Goal: Feedback & Contribution: Contribute content

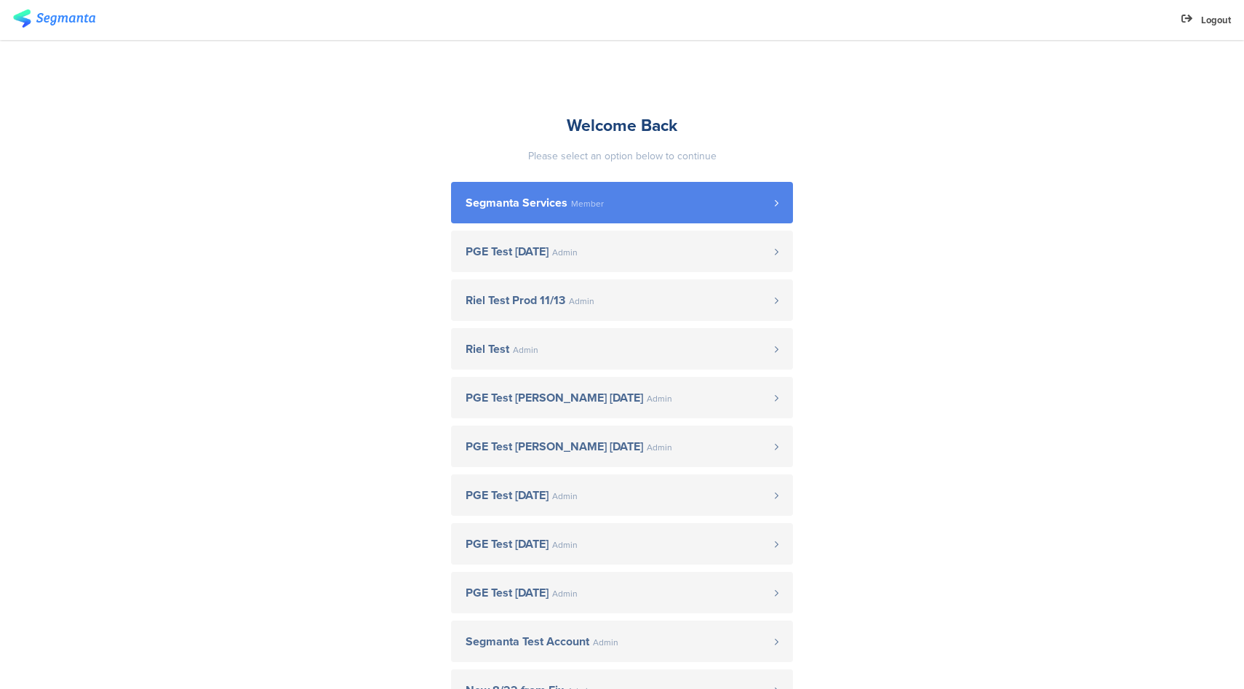
click at [637, 212] on link "Segmanta Services Member" at bounding box center [622, 202] width 342 height 41
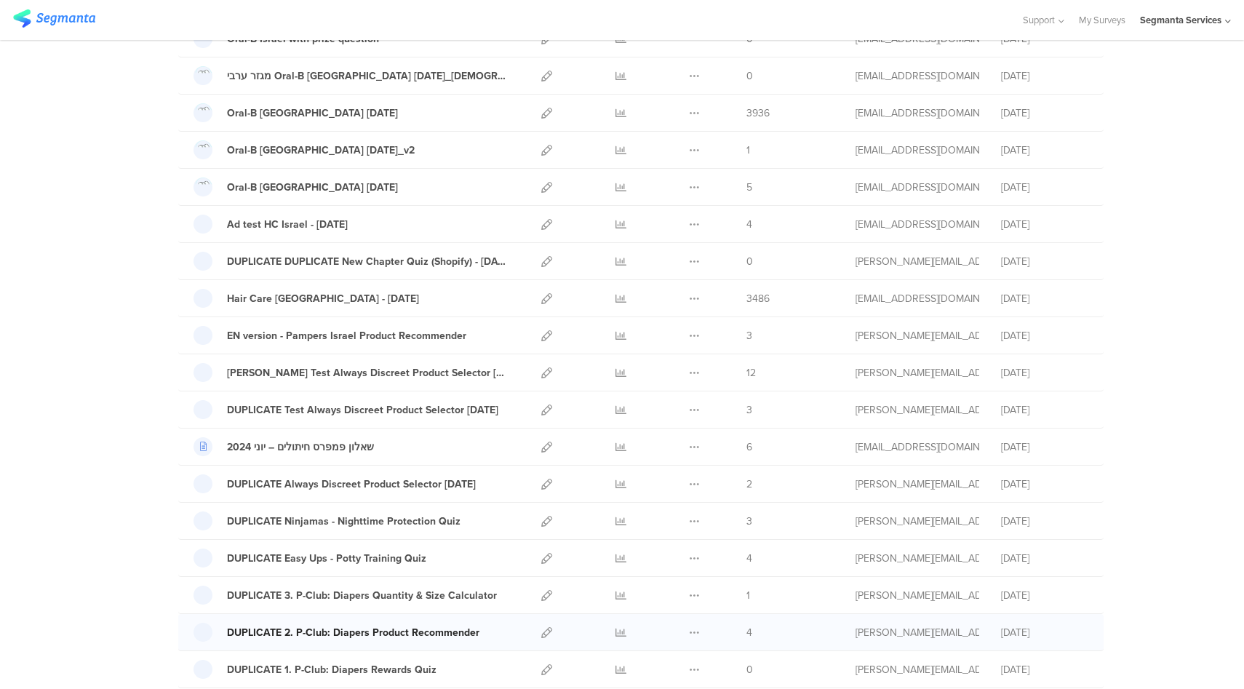
scroll to position [887, 0]
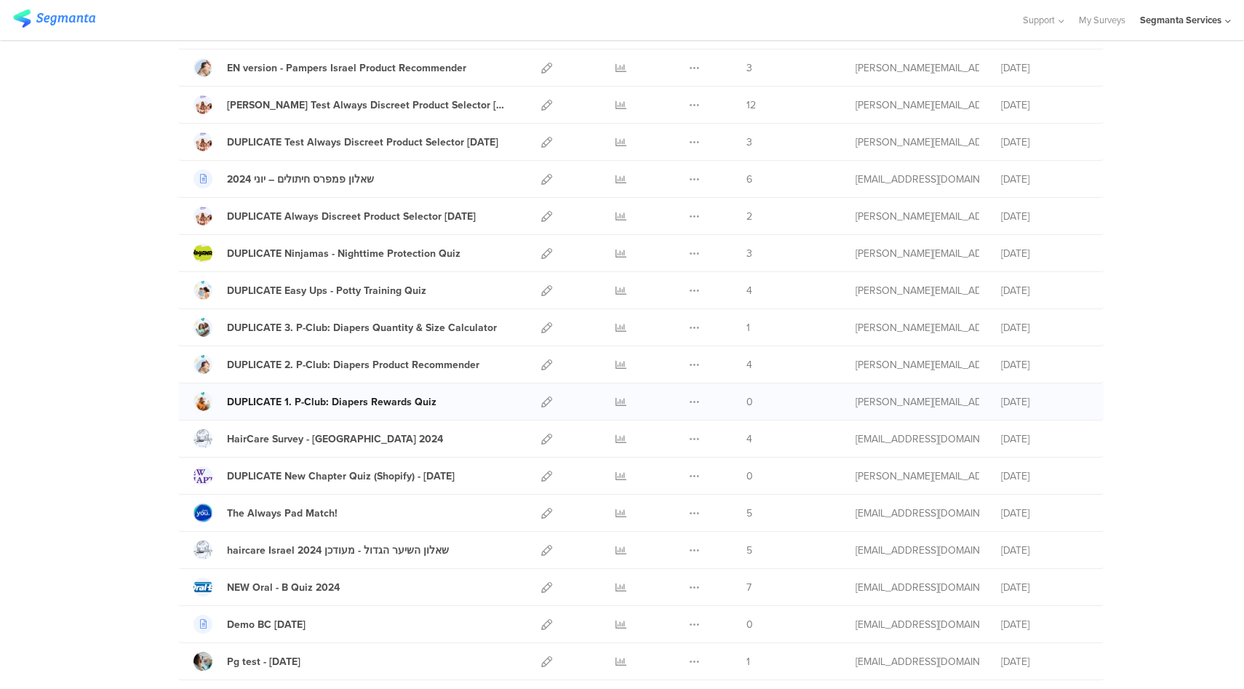
click at [325, 405] on div "DUPLICATE 1. P-Club: Diapers Rewards Quiz" at bounding box center [331, 401] width 209 height 15
click at [541, 399] on icon at bounding box center [546, 401] width 11 height 11
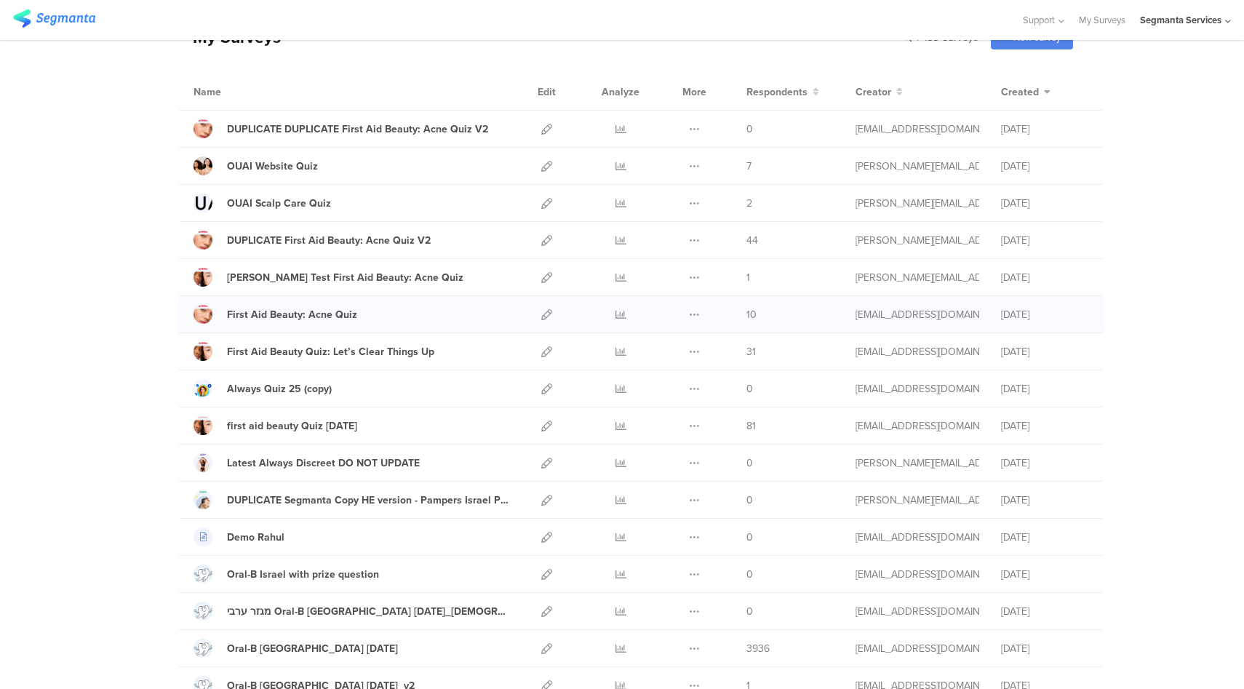
scroll to position [0, 0]
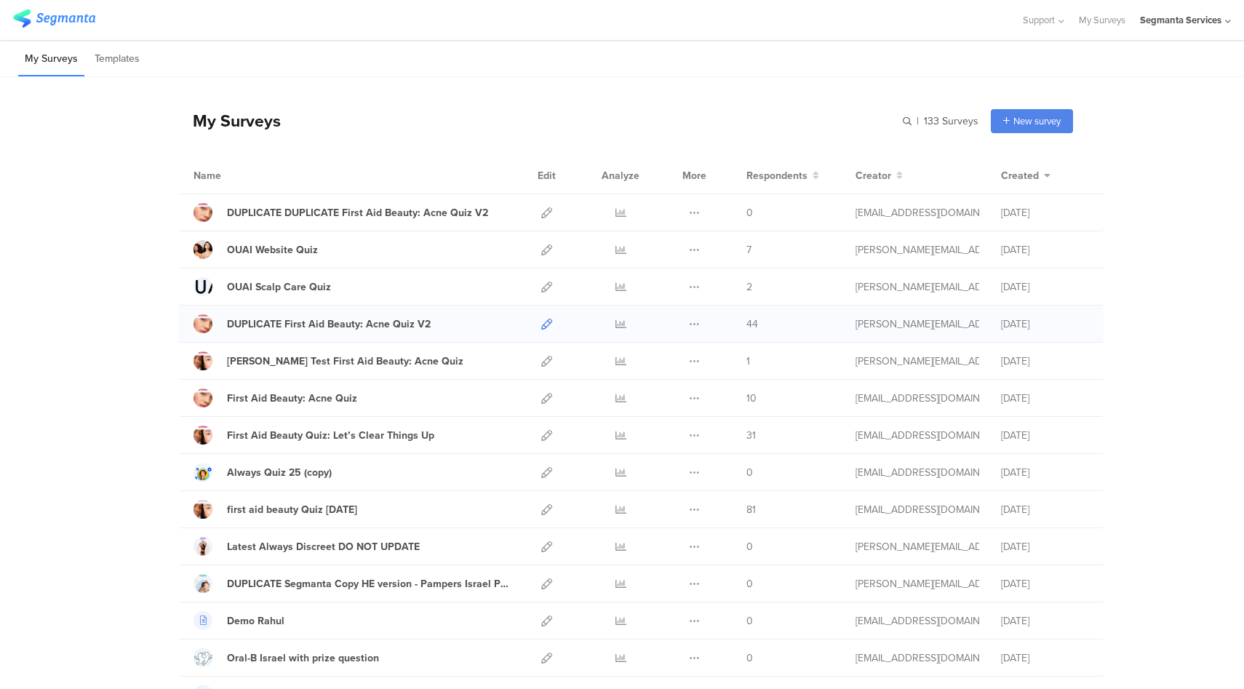
click at [544, 322] on icon at bounding box center [546, 324] width 11 height 11
click at [541, 249] on icon at bounding box center [546, 249] width 11 height 11
click at [439, 213] on div "DUPLICATE DUPLICATE First Aid Beauty: Acne Quiz V2" at bounding box center [357, 212] width 261 height 15
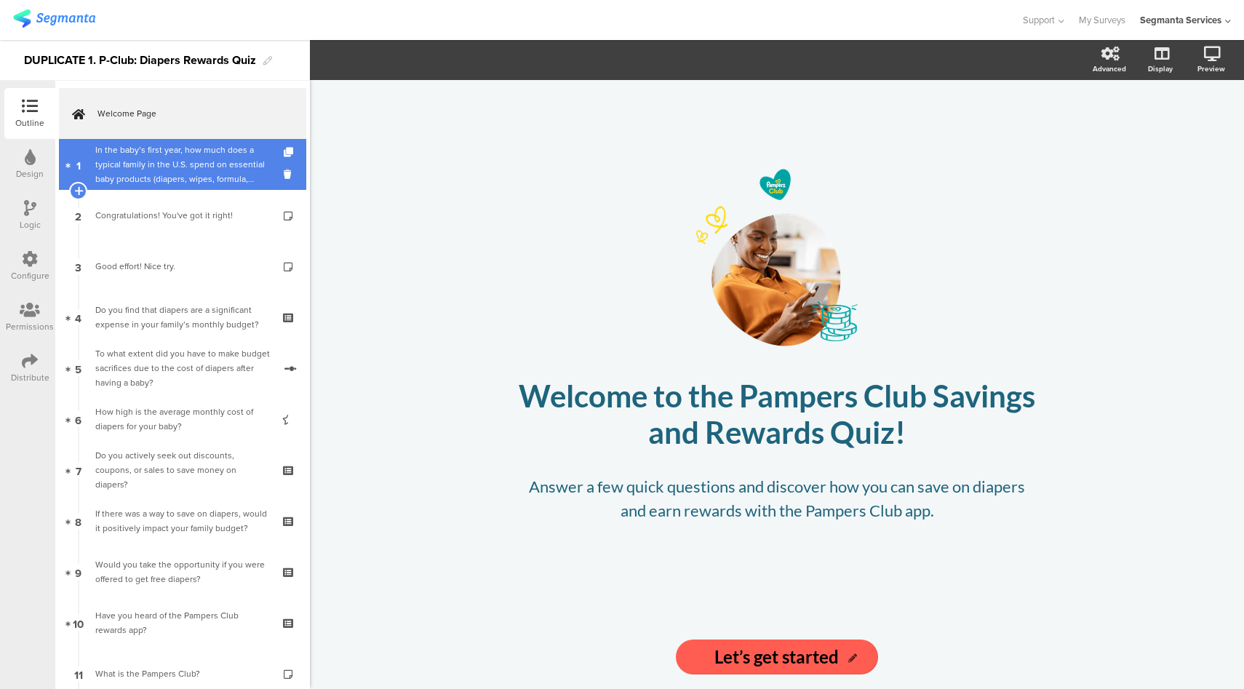
click at [173, 147] on div "In the baby’s first year, how much does a typical family in the U.S. spend on e…" at bounding box center [182, 165] width 174 height 44
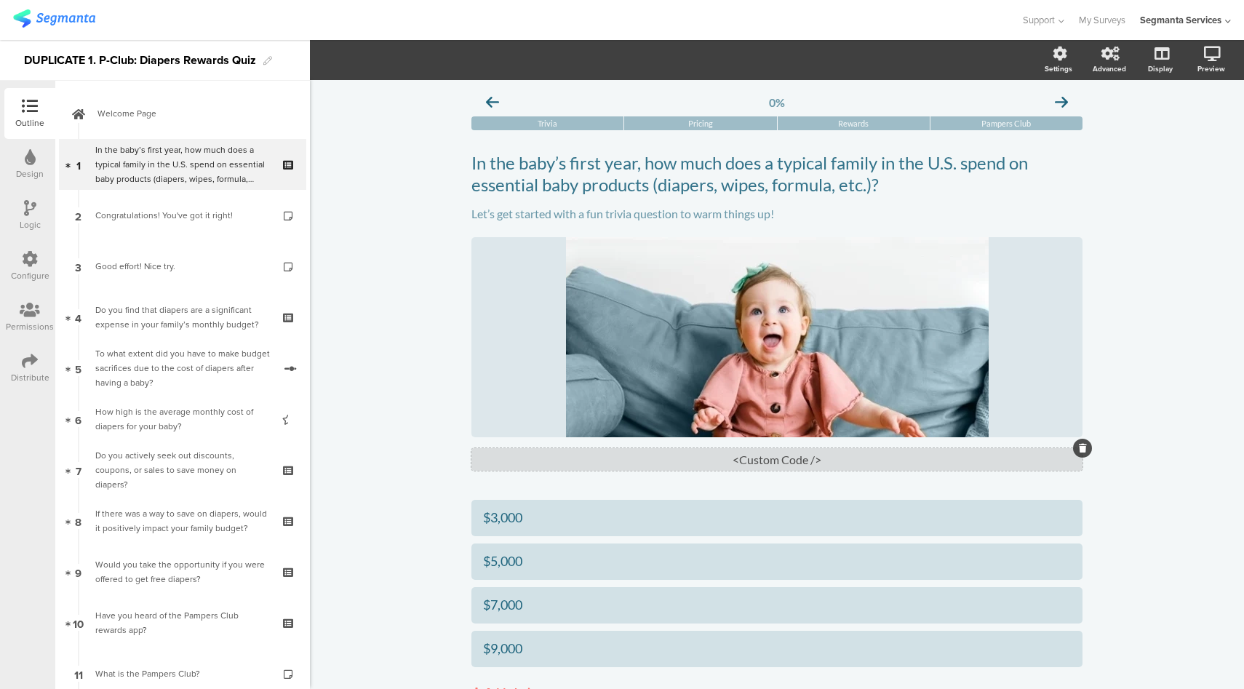
click at [761, 463] on div "<Custom Code />" at bounding box center [776, 459] width 611 height 23
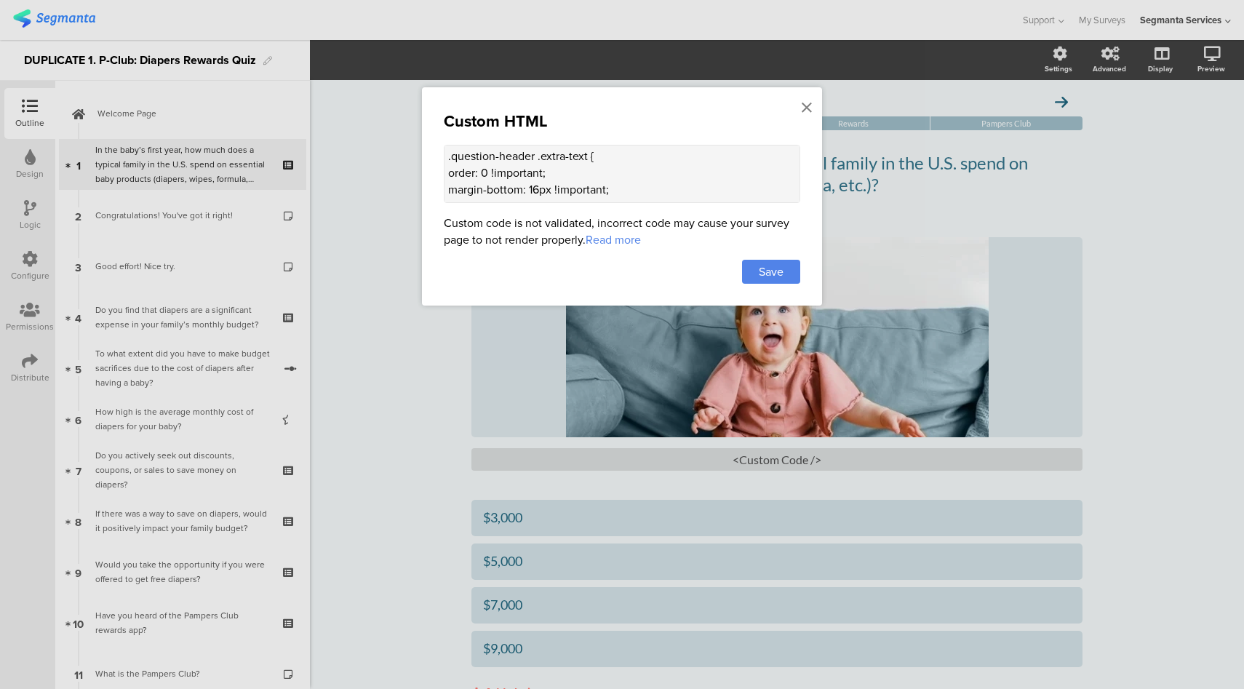
scroll to position [117, 0]
drag, startPoint x: 450, startPoint y: 157, endPoint x: 471, endPoint y: 181, distance: 31.5
click at [471, 181] on textarea "<style> .question-header .main-text { order: 1 !important; } .question-header .…" at bounding box center [622, 174] width 356 height 58
drag, startPoint x: 519, startPoint y: 194, endPoint x: 453, endPoint y: 132, distance: 91.1
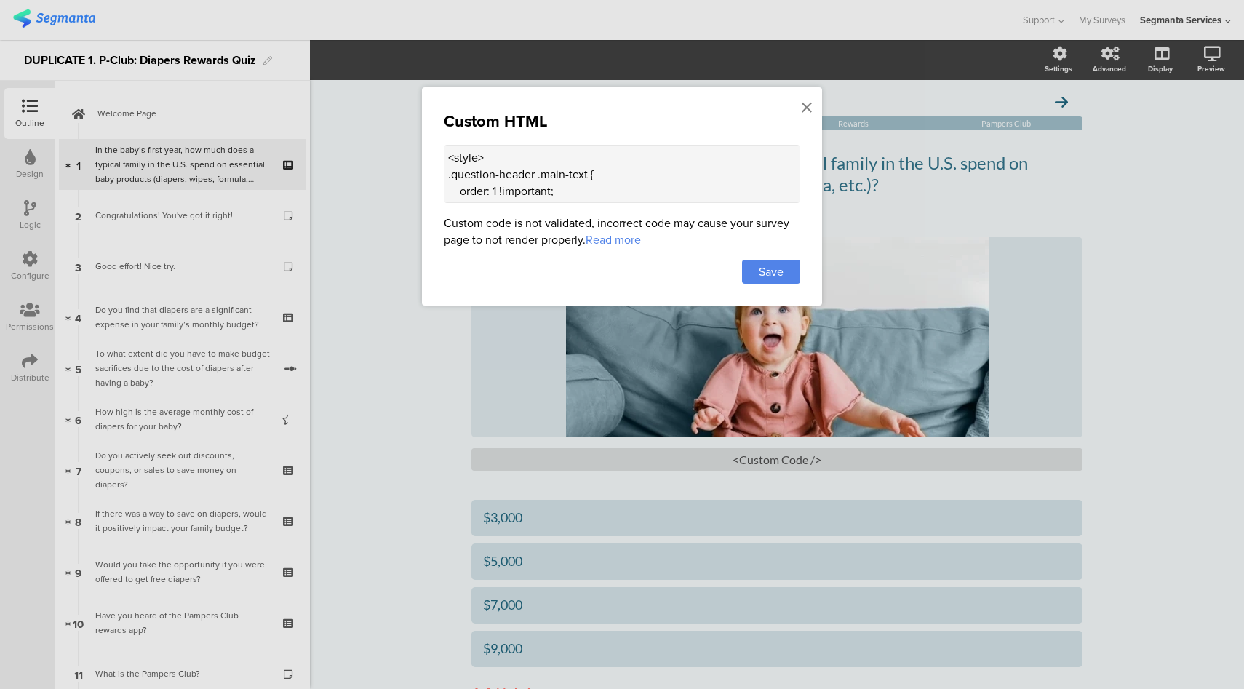
click at [453, 132] on div "Custom HTML <style> .question-header .main-text { order: 1 !important; } .quest…" at bounding box center [622, 196] width 400 height 218
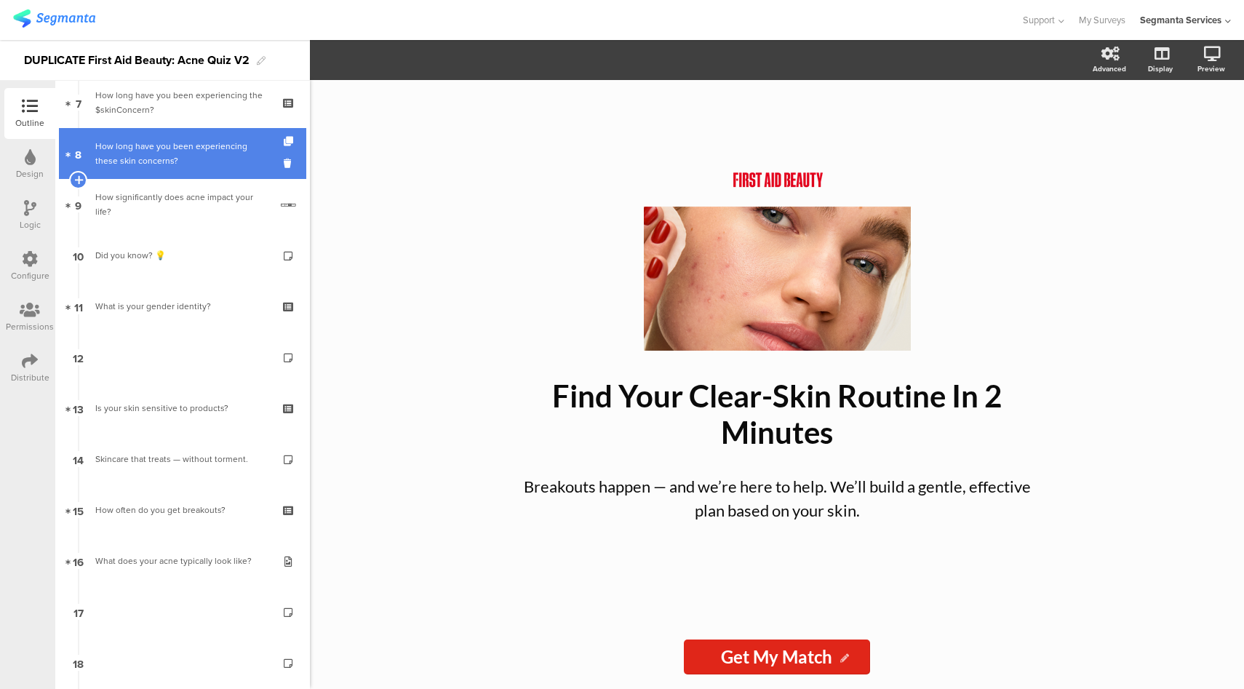
scroll to position [393, 0]
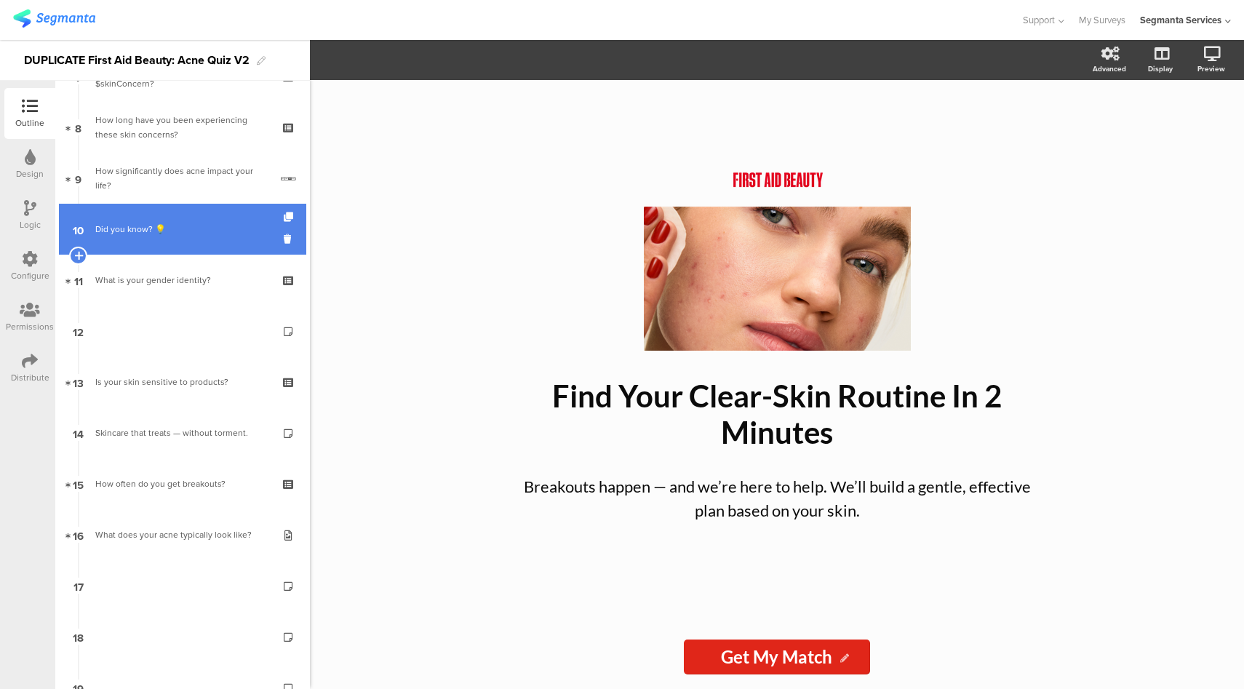
click at [191, 233] on div "Did you know? 💡" at bounding box center [182, 229] width 174 height 15
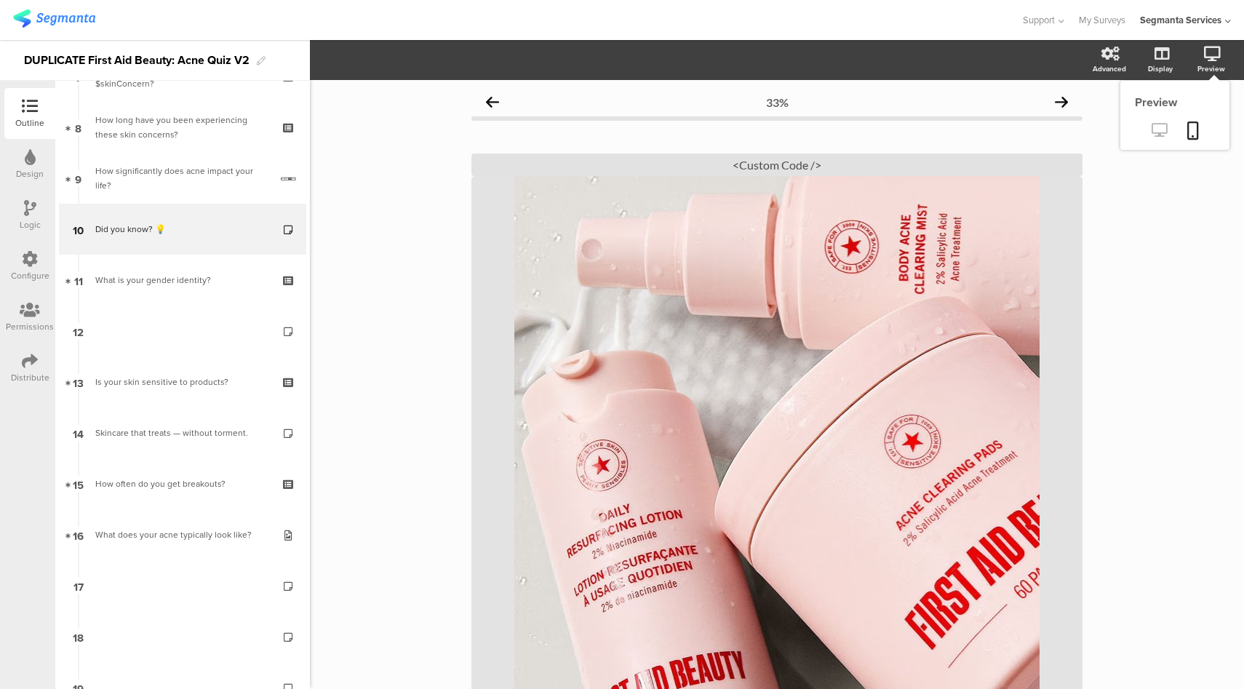
click at [1151, 130] on icon at bounding box center [1158, 130] width 15 height 14
click at [16, 257] on div "Configure" at bounding box center [29, 266] width 51 height 51
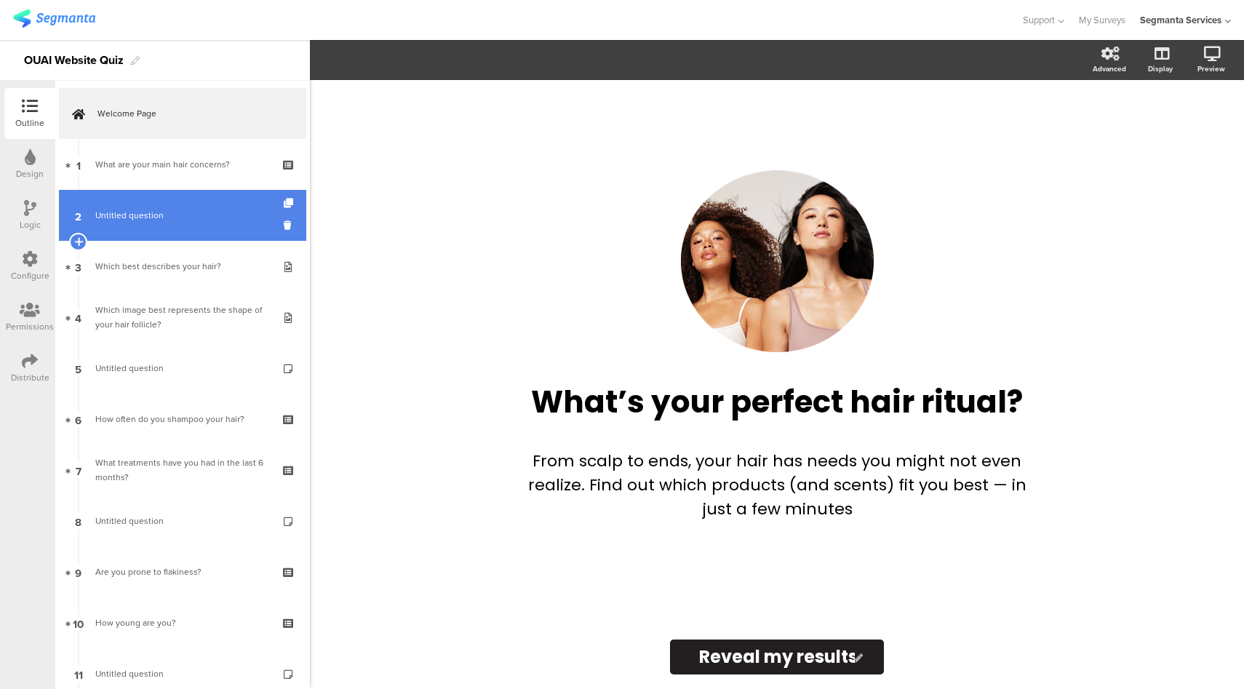
click at [123, 212] on span "Untitled question" at bounding box center [129, 215] width 68 height 13
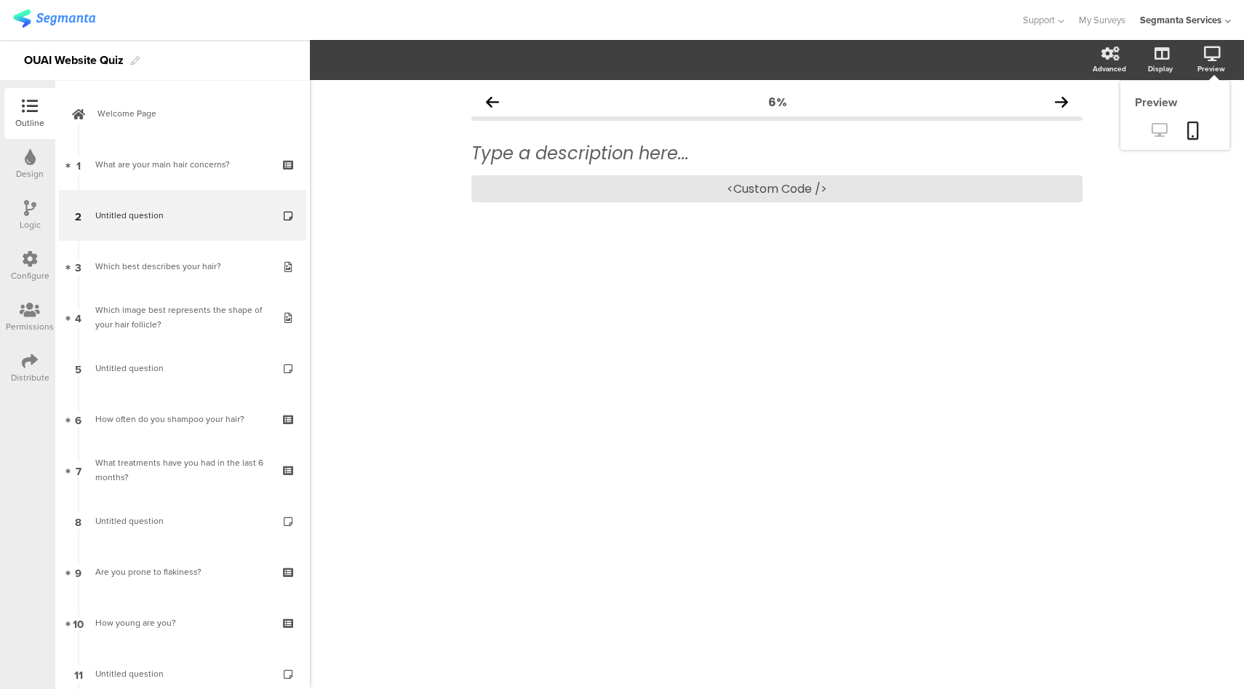
click at [1159, 135] on icon at bounding box center [1158, 130] width 15 height 14
click at [838, 196] on div "<Custom Code />" at bounding box center [776, 188] width 611 height 27
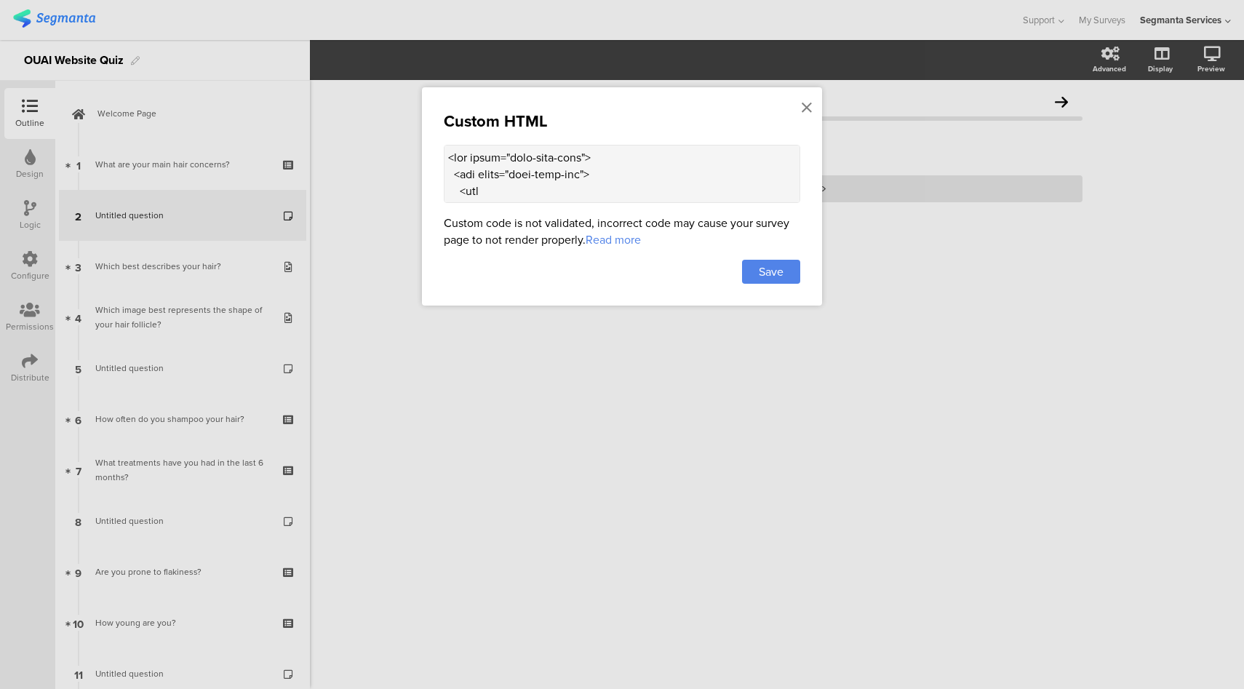
click at [650, 178] on textarea at bounding box center [622, 174] width 356 height 58
click at [660, 188] on textarea at bounding box center [622, 174] width 356 height 58
click at [809, 105] on icon at bounding box center [806, 108] width 10 height 16
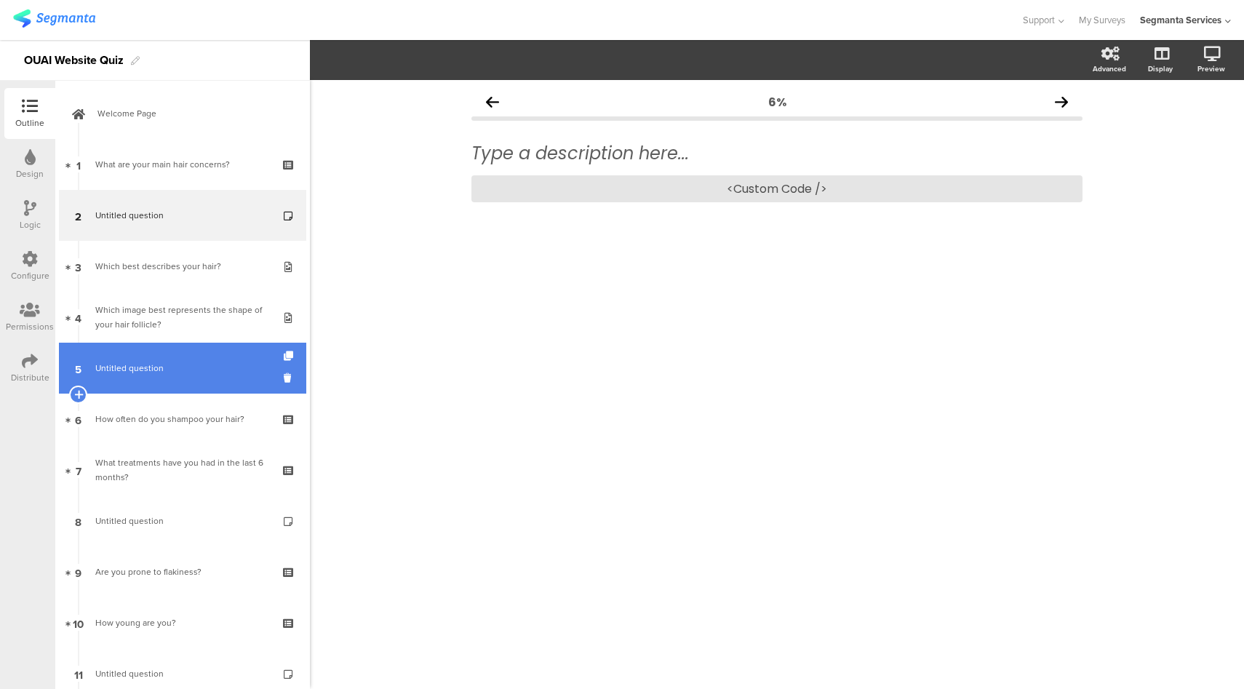
click at [127, 367] on span "Untitled question" at bounding box center [129, 367] width 68 height 13
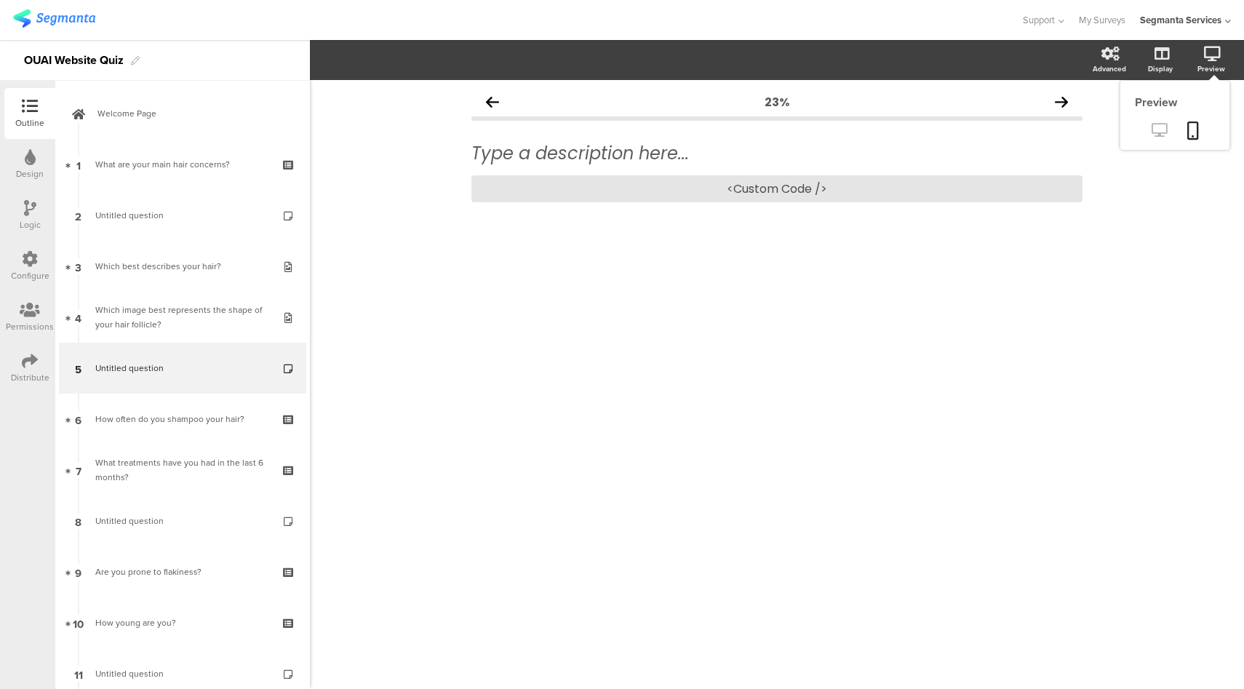
click at [1155, 124] on icon at bounding box center [1158, 130] width 15 height 14
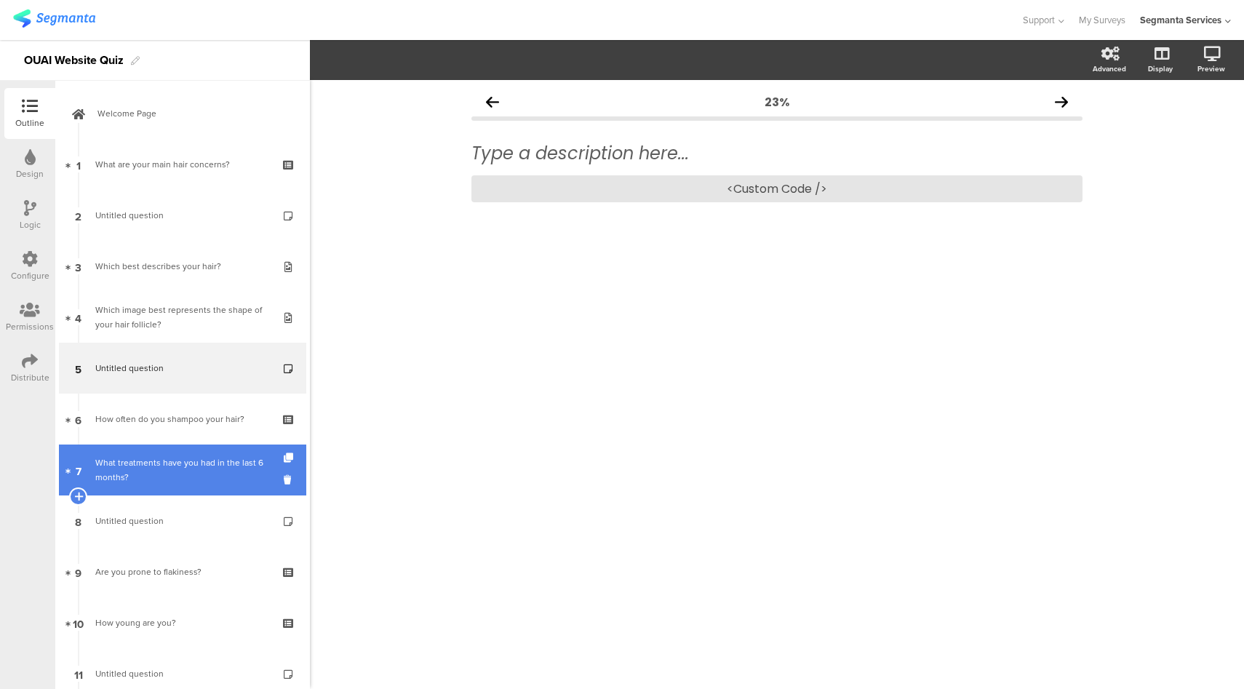
click at [139, 470] on div "What treatments have you had in the last 6 months?" at bounding box center [182, 469] width 174 height 29
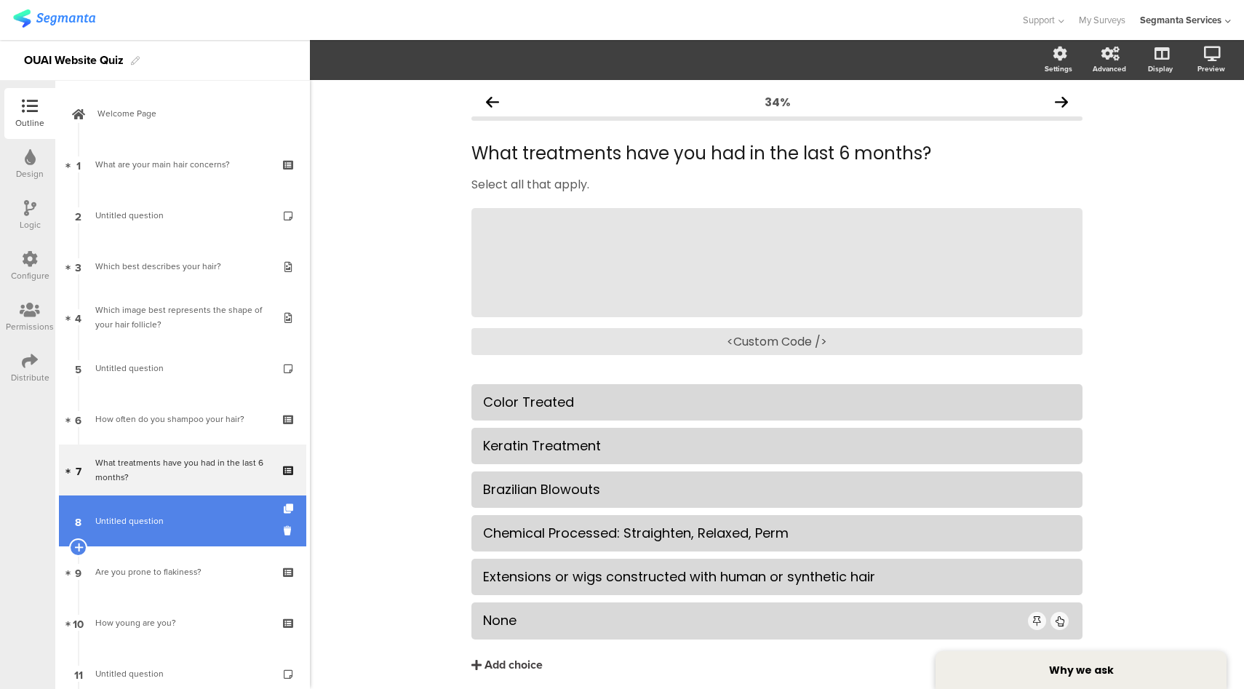
click at [170, 508] on link "8 Untitled question" at bounding box center [182, 520] width 247 height 51
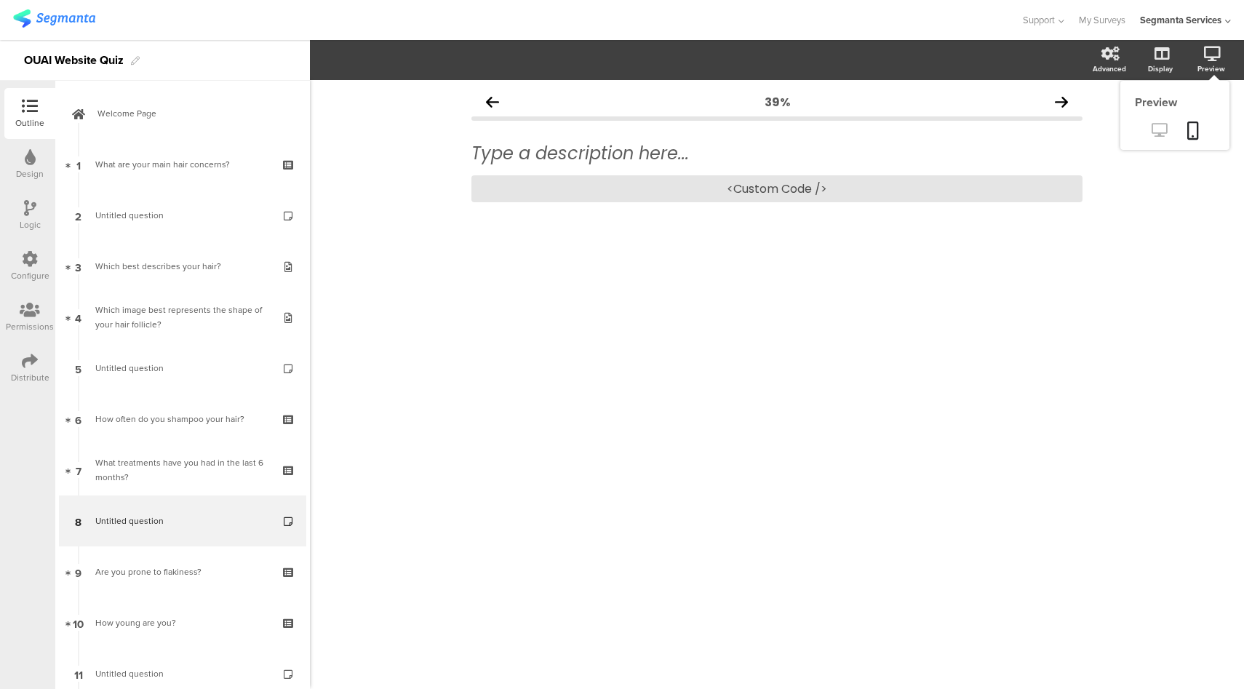
click at [1163, 129] on icon at bounding box center [1158, 130] width 15 height 14
click at [805, 192] on div "<Custom Code />" at bounding box center [776, 188] width 611 height 27
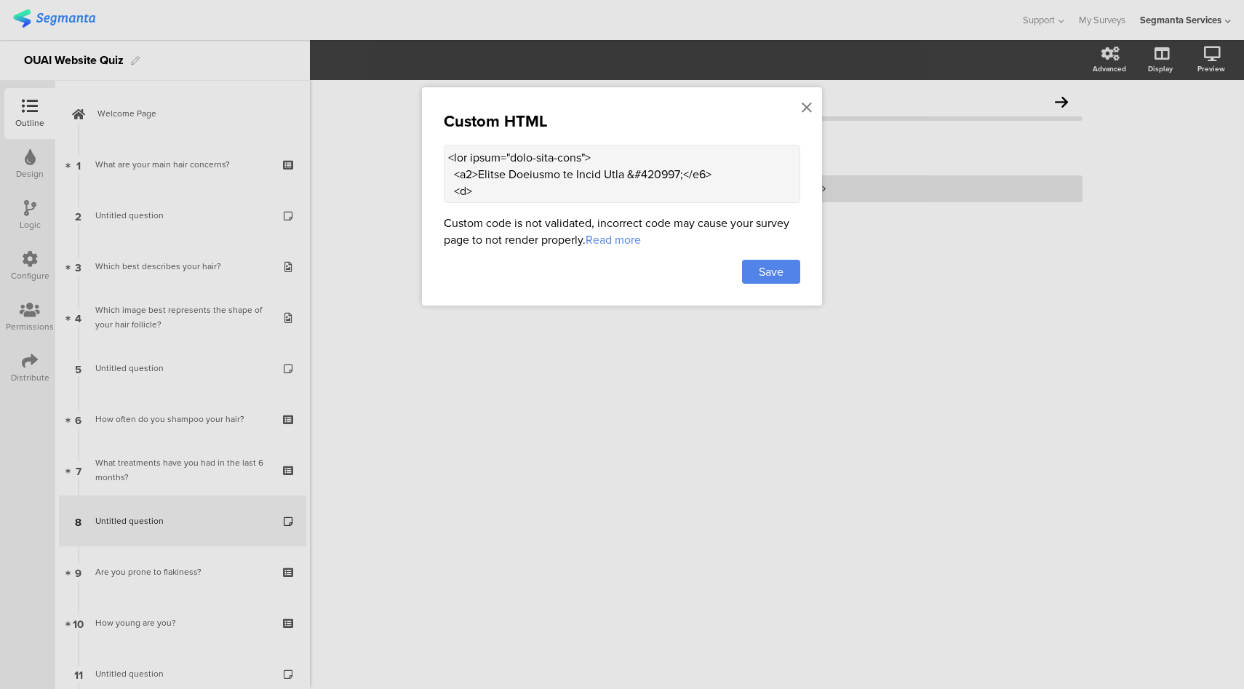
click at [732, 187] on textarea at bounding box center [622, 174] width 356 height 58
click at [809, 105] on icon at bounding box center [806, 108] width 10 height 16
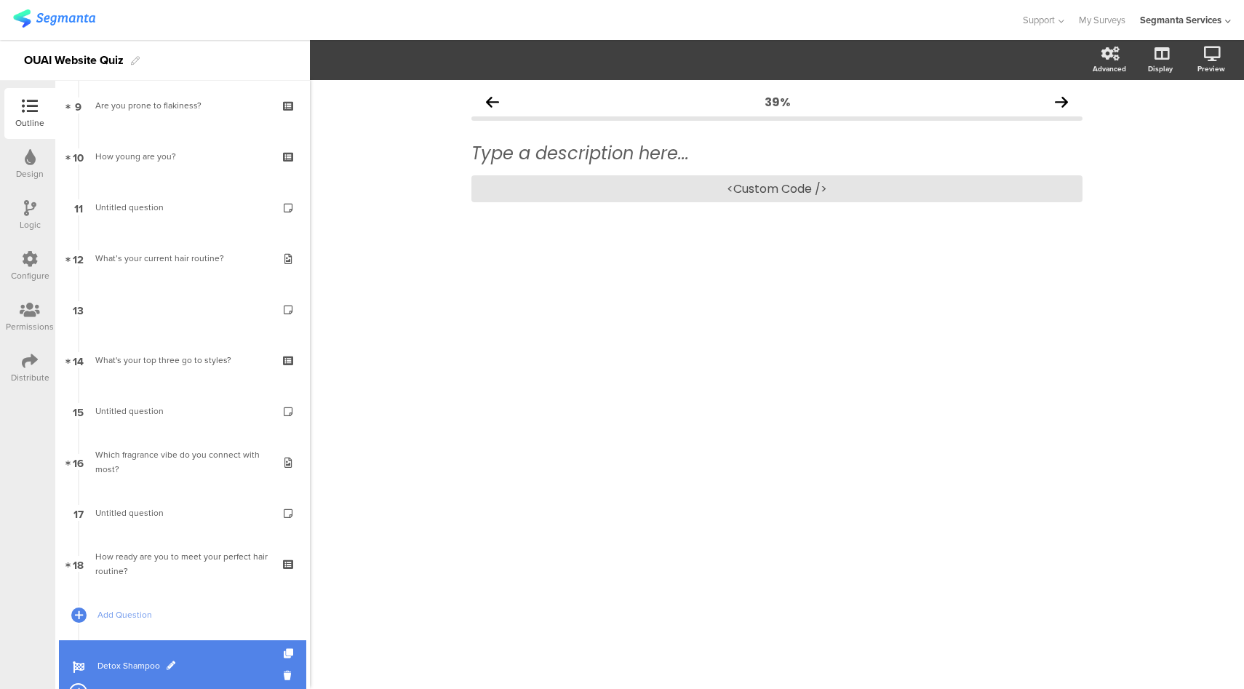
scroll to position [476, 0]
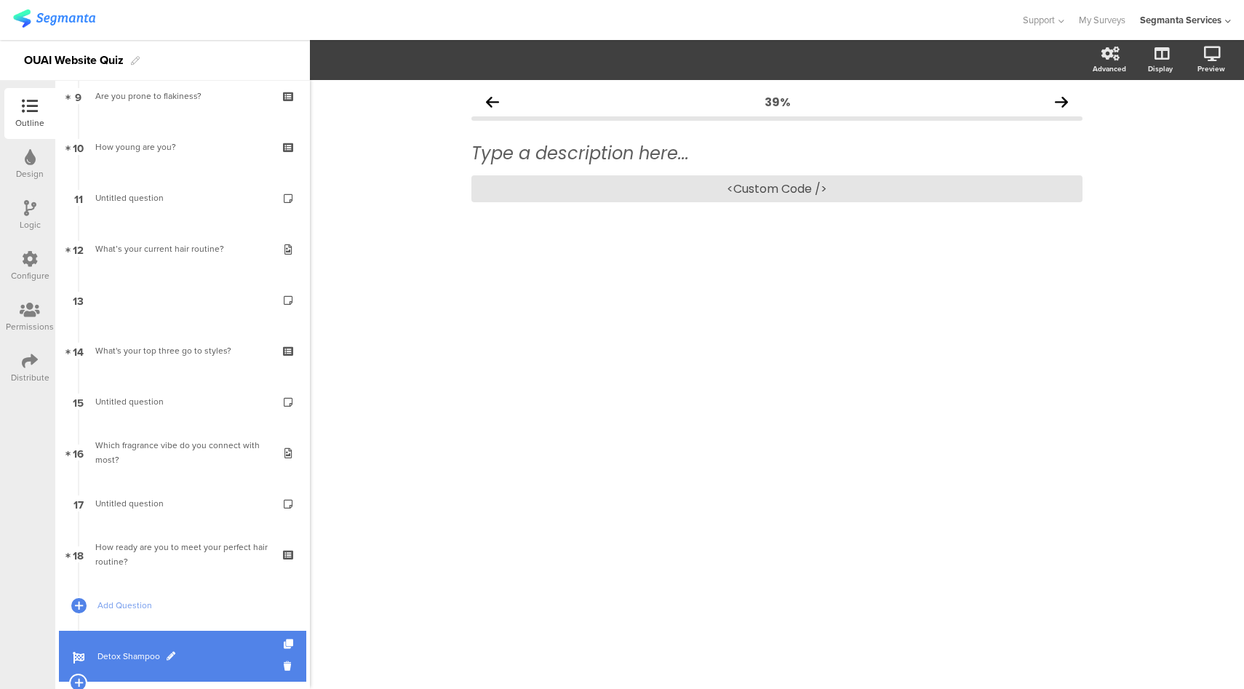
click at [215, 642] on link "Detox Shampoo" at bounding box center [182, 656] width 247 height 51
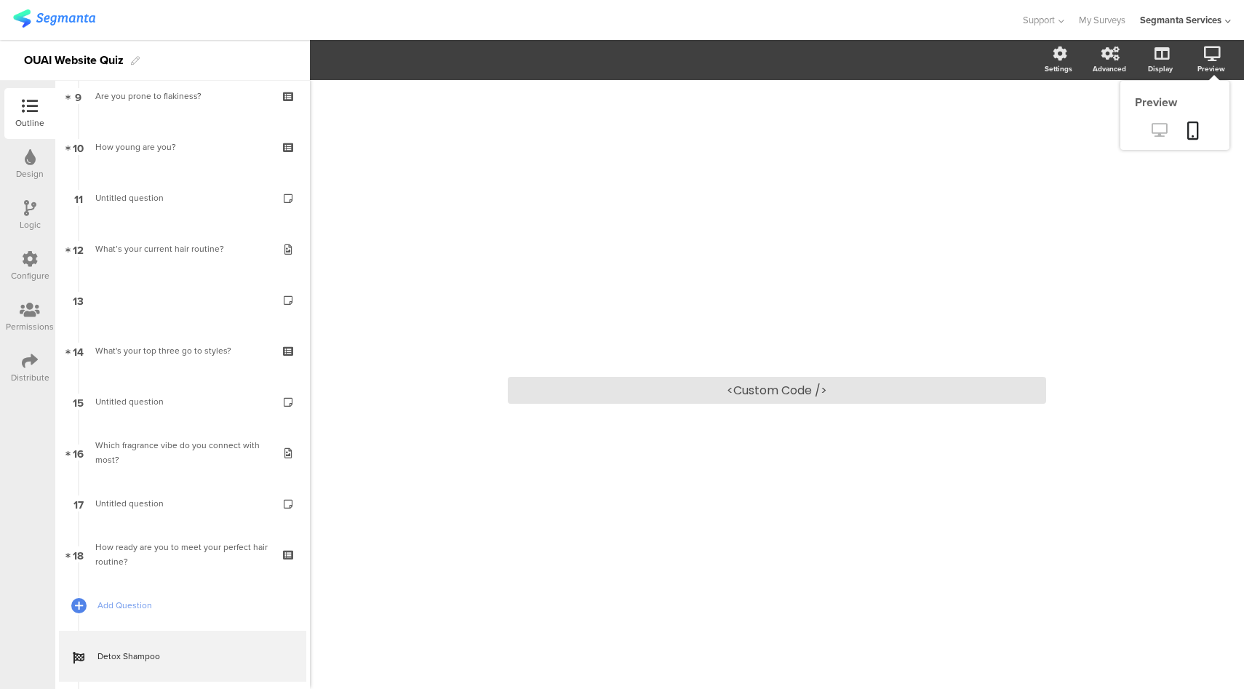
click at [1159, 130] on icon at bounding box center [1158, 130] width 15 height 14
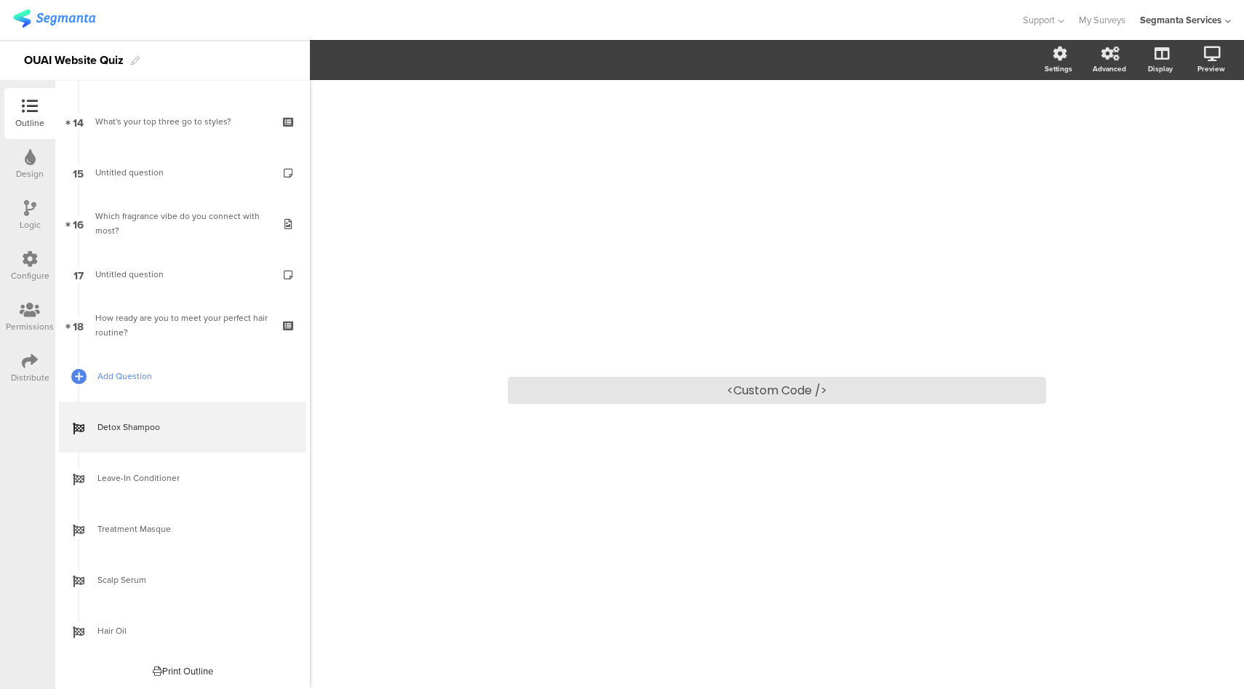
scroll to position [458, 0]
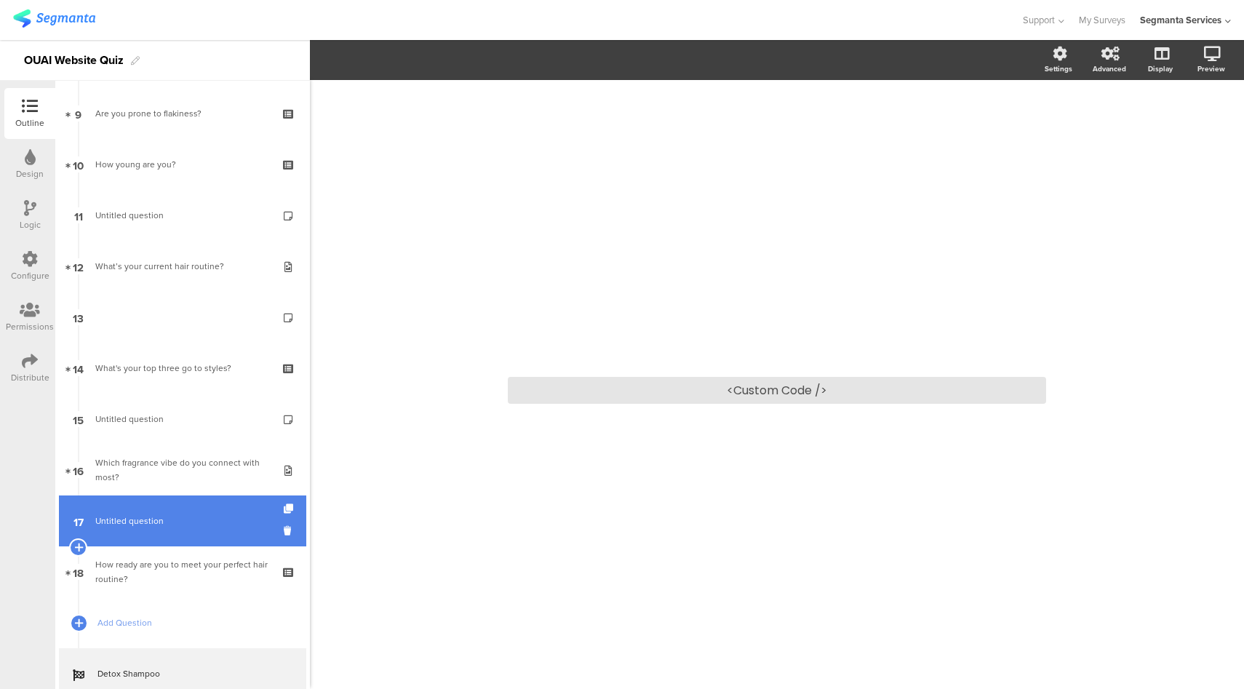
click at [185, 528] on link "17 Untitled question" at bounding box center [182, 520] width 247 height 51
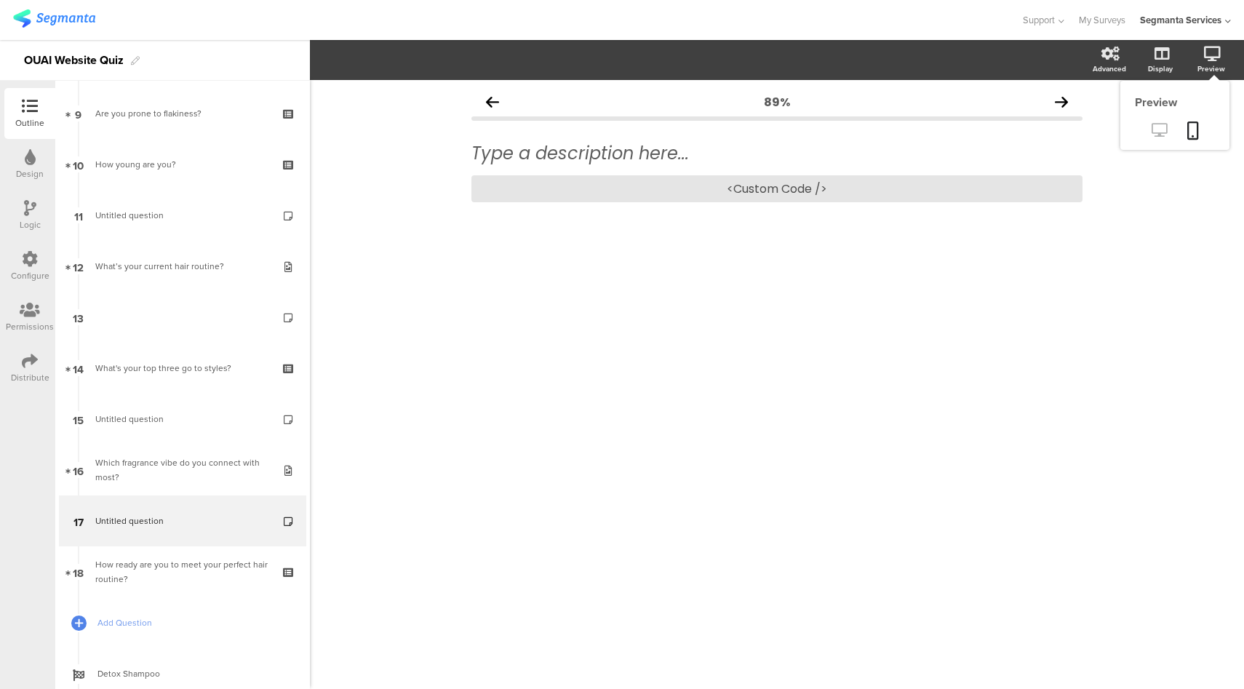
click at [1156, 124] on icon at bounding box center [1158, 130] width 15 height 14
click at [711, 186] on div "<Custom Code />" at bounding box center [776, 188] width 611 height 27
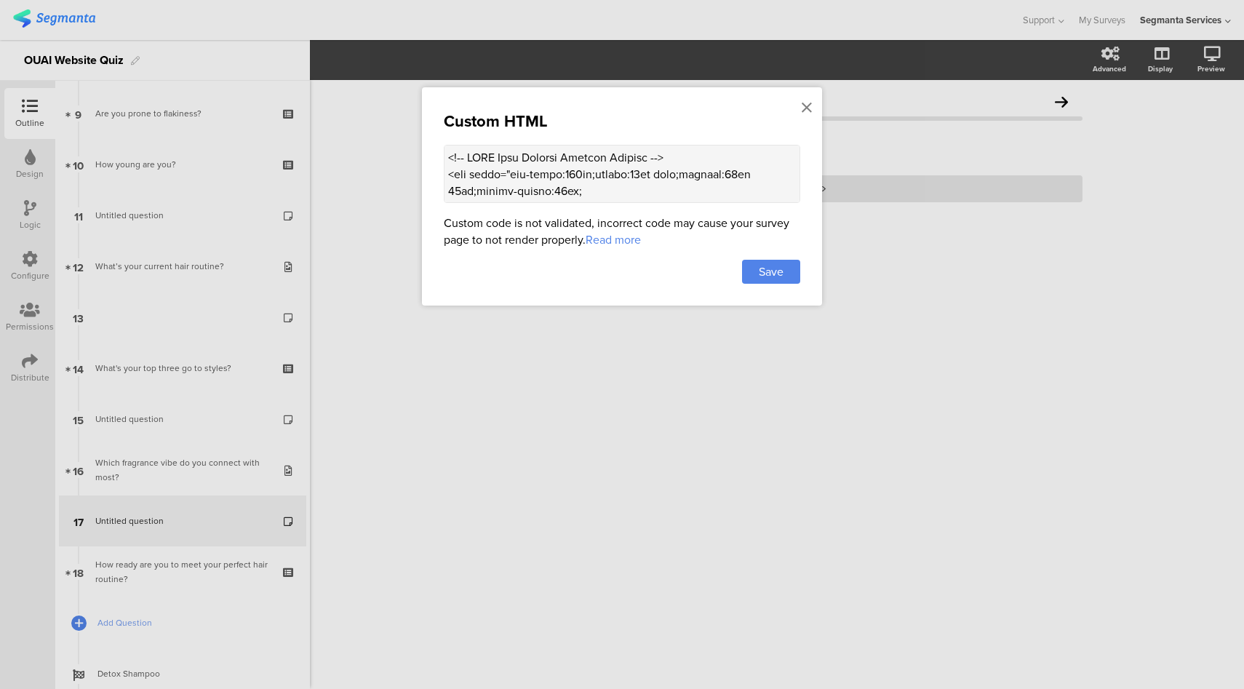
click at [615, 175] on textarea at bounding box center [622, 174] width 356 height 58
click at [806, 111] on icon at bounding box center [806, 108] width 10 height 16
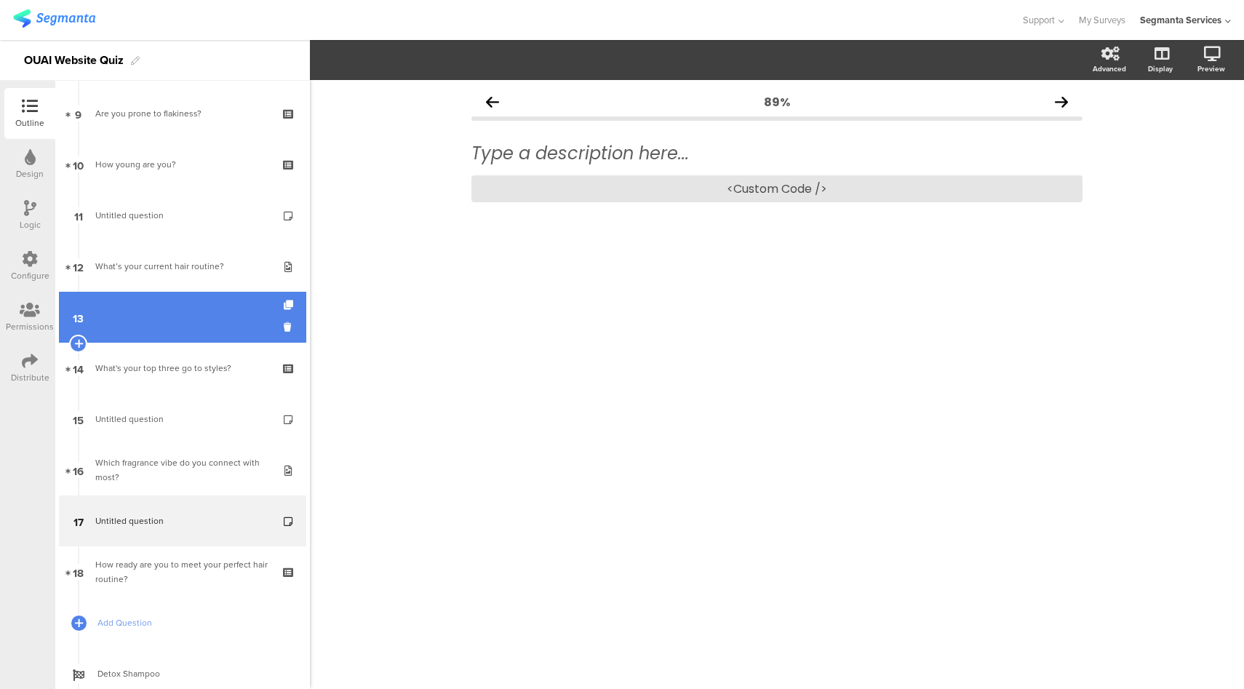
click at [124, 328] on link "13" at bounding box center [182, 317] width 247 height 51
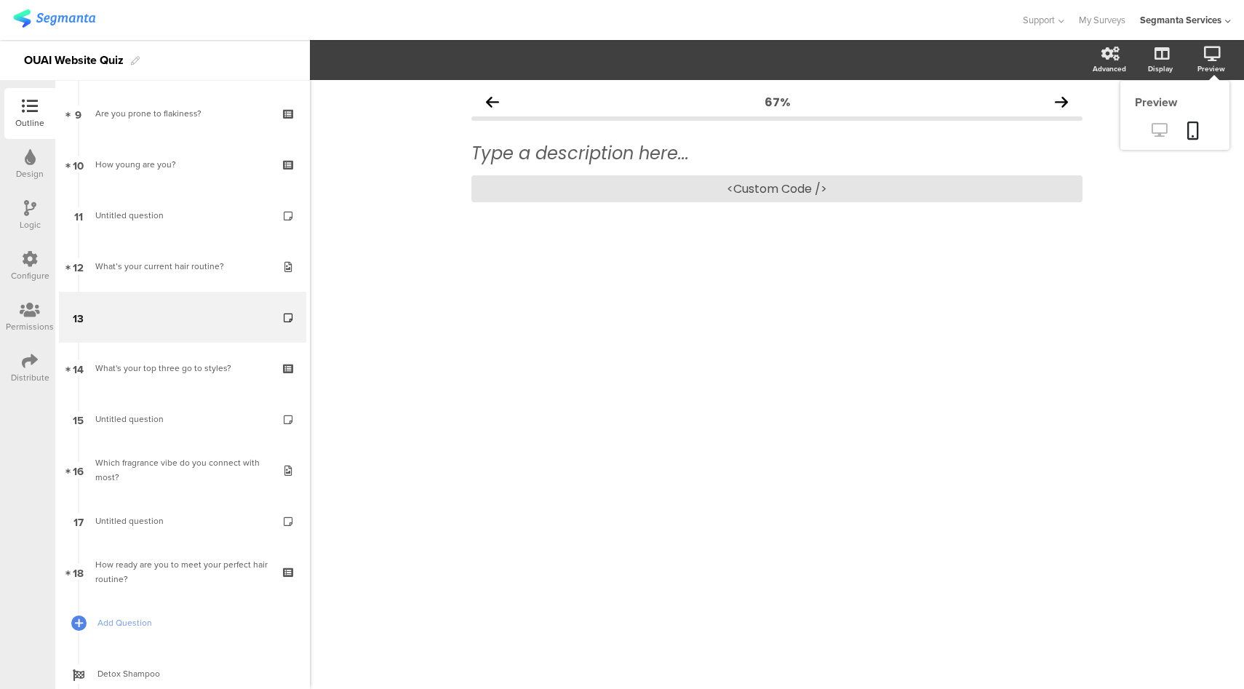
click at [1161, 129] on icon at bounding box center [1158, 130] width 15 height 14
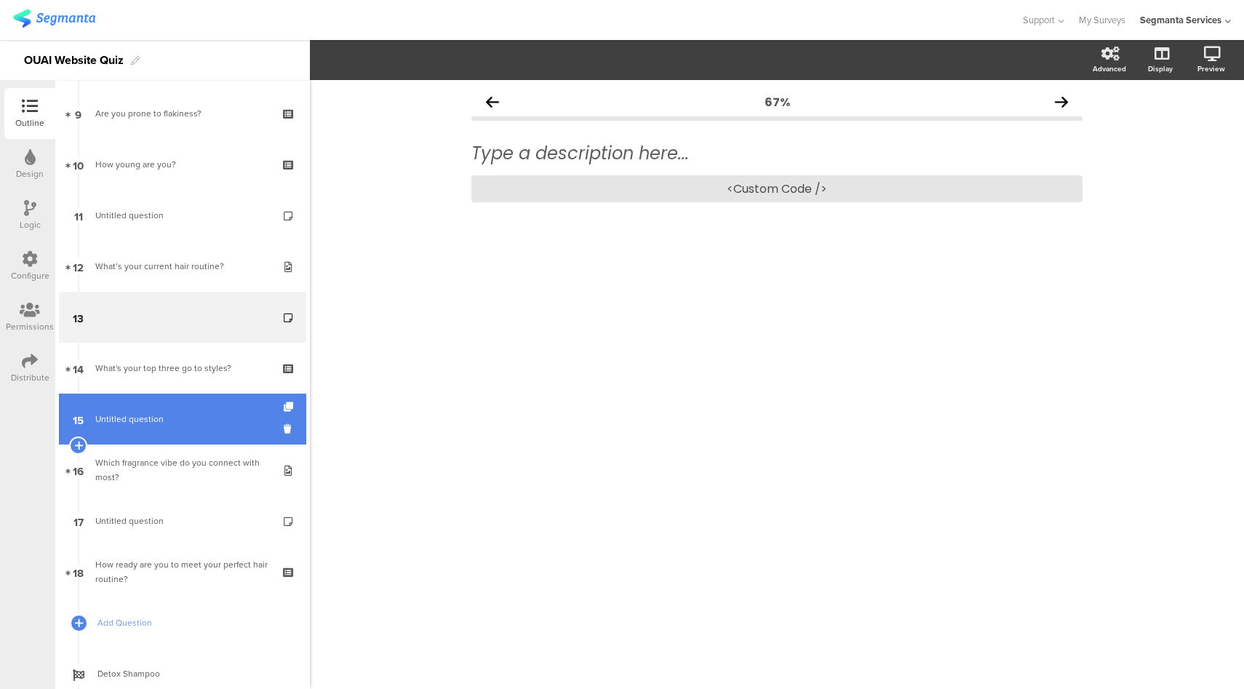
click at [196, 431] on link "15 Untitled question" at bounding box center [182, 418] width 247 height 51
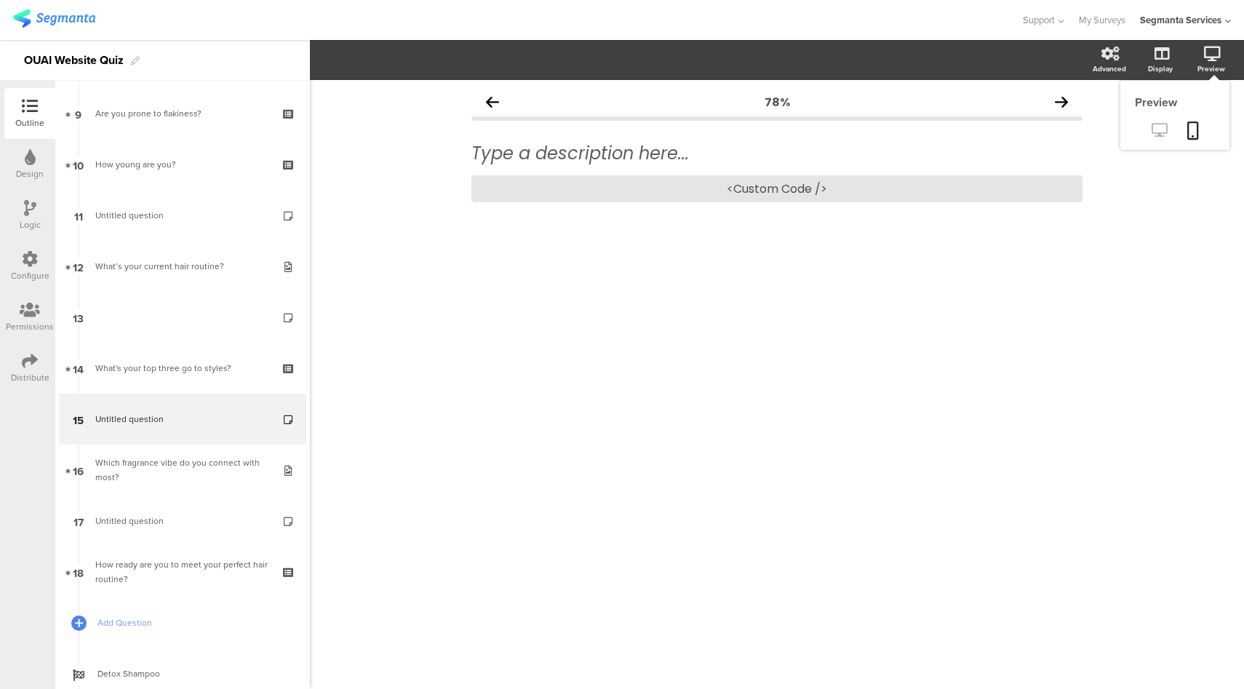
click at [1159, 134] on icon at bounding box center [1158, 130] width 15 height 14
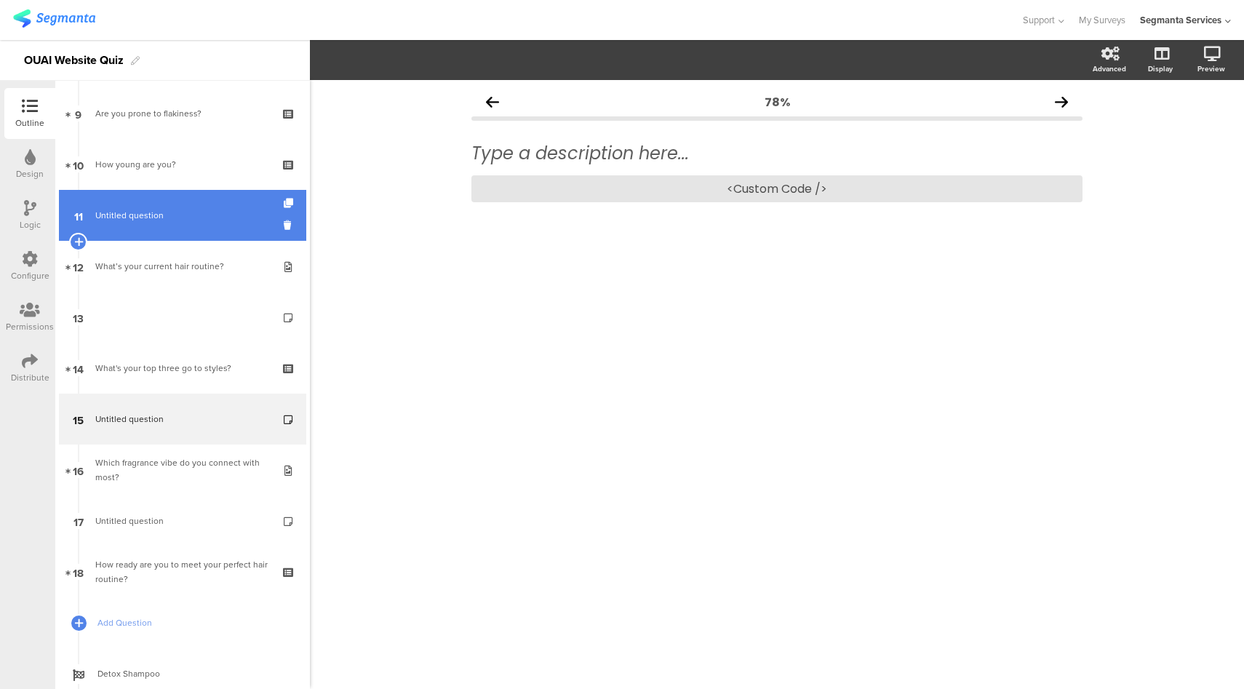
click at [136, 209] on span "Untitled question" at bounding box center [129, 215] width 68 height 13
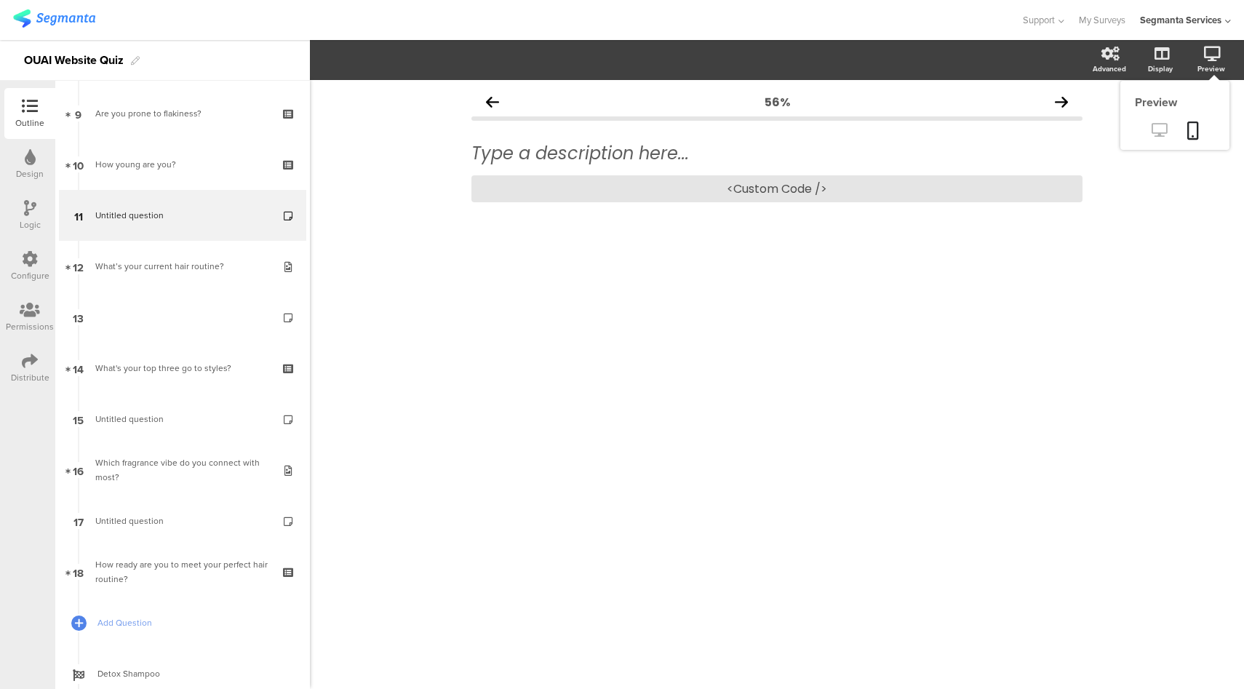
click at [1163, 132] on icon at bounding box center [1158, 130] width 15 height 14
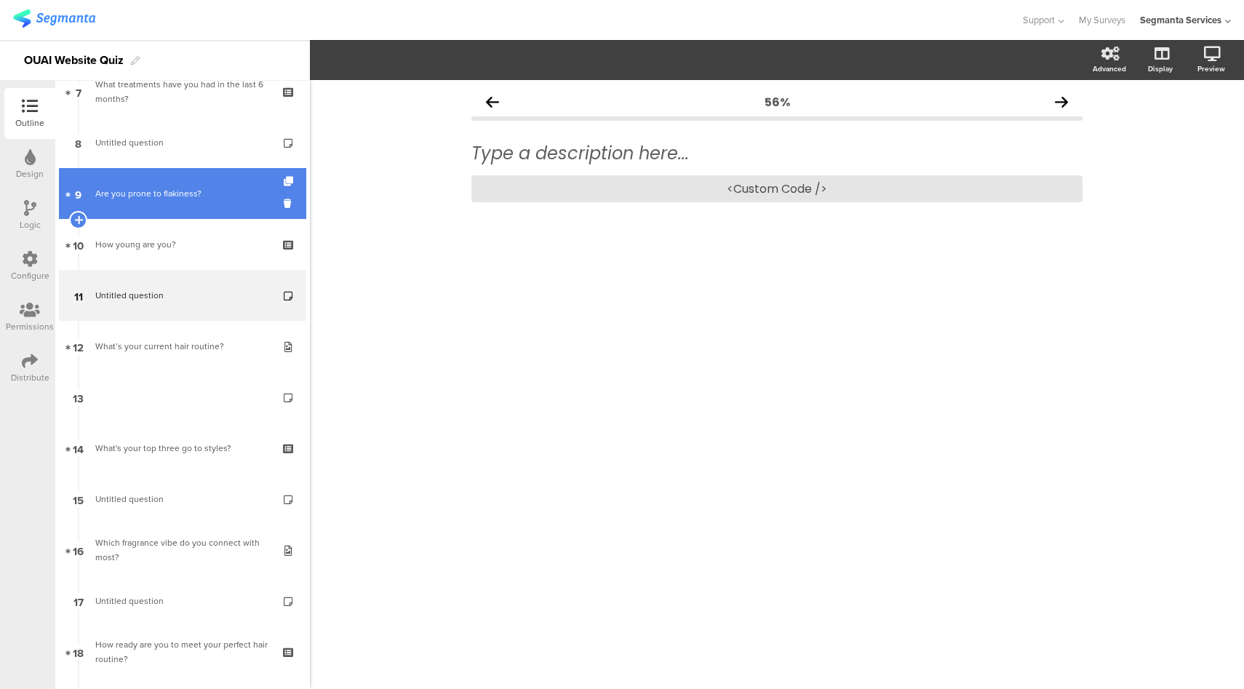
scroll to position [377, 0]
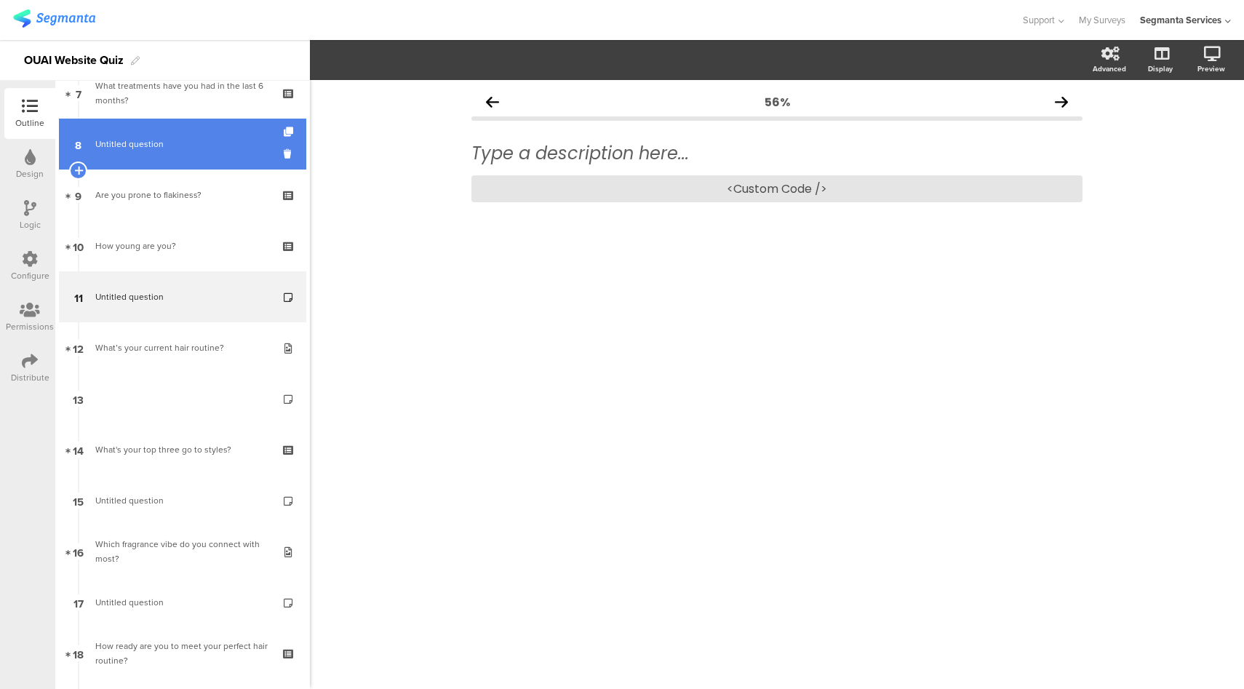
click at [216, 144] on span "Untitled question" at bounding box center [182, 144] width 174 height 15
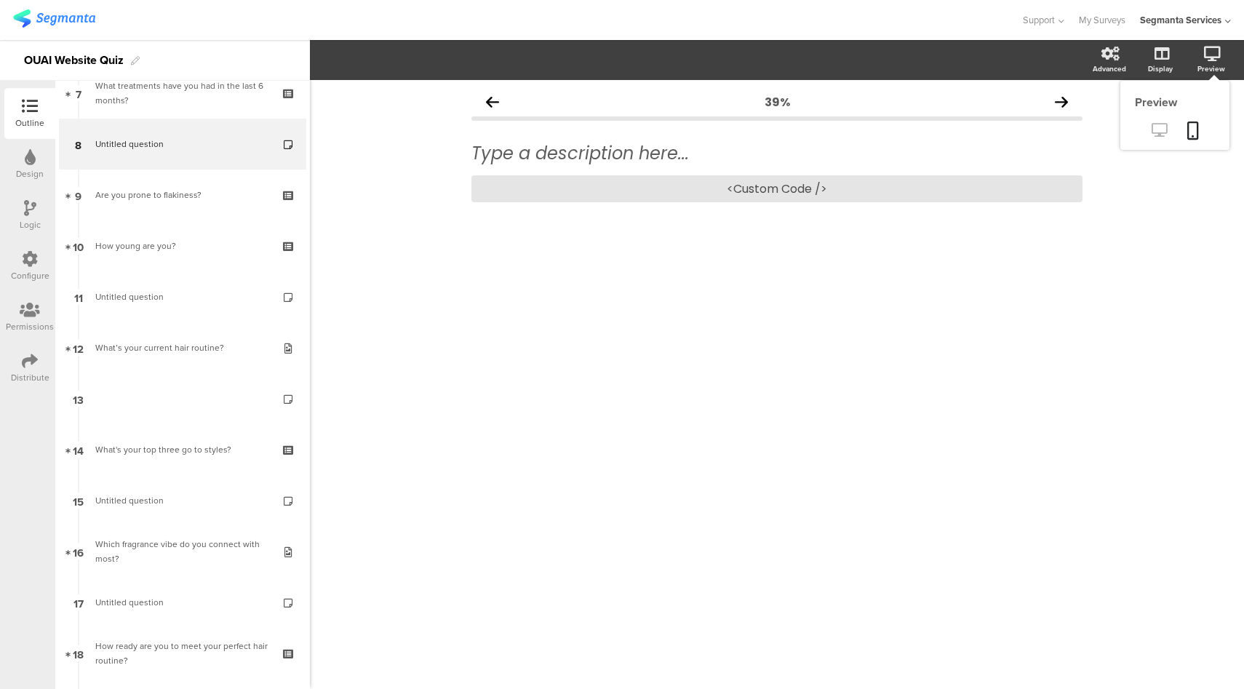
click at [1156, 131] on icon at bounding box center [1158, 130] width 15 height 14
click at [1158, 131] on icon at bounding box center [1158, 130] width 15 height 14
click at [1162, 135] on icon at bounding box center [1158, 130] width 15 height 14
click at [714, 193] on div "<Custom Code />" at bounding box center [776, 188] width 611 height 27
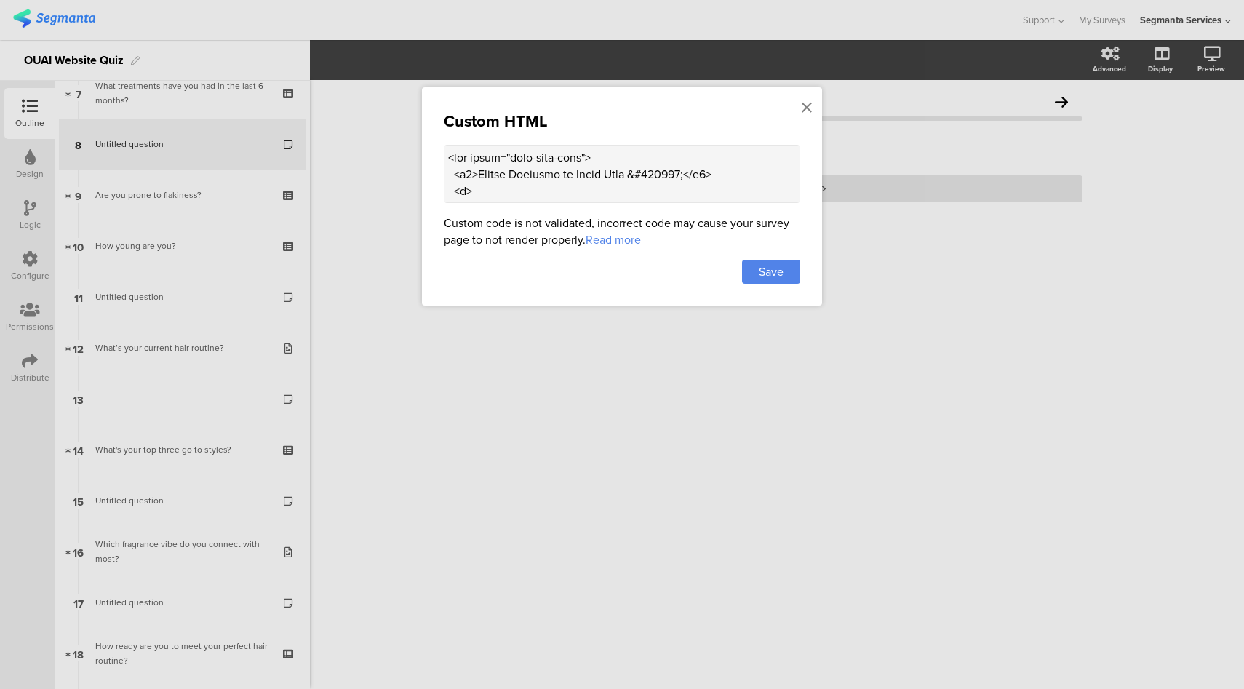
click at [618, 167] on textarea at bounding box center [622, 174] width 356 height 58
click at [807, 106] on icon at bounding box center [806, 108] width 10 height 16
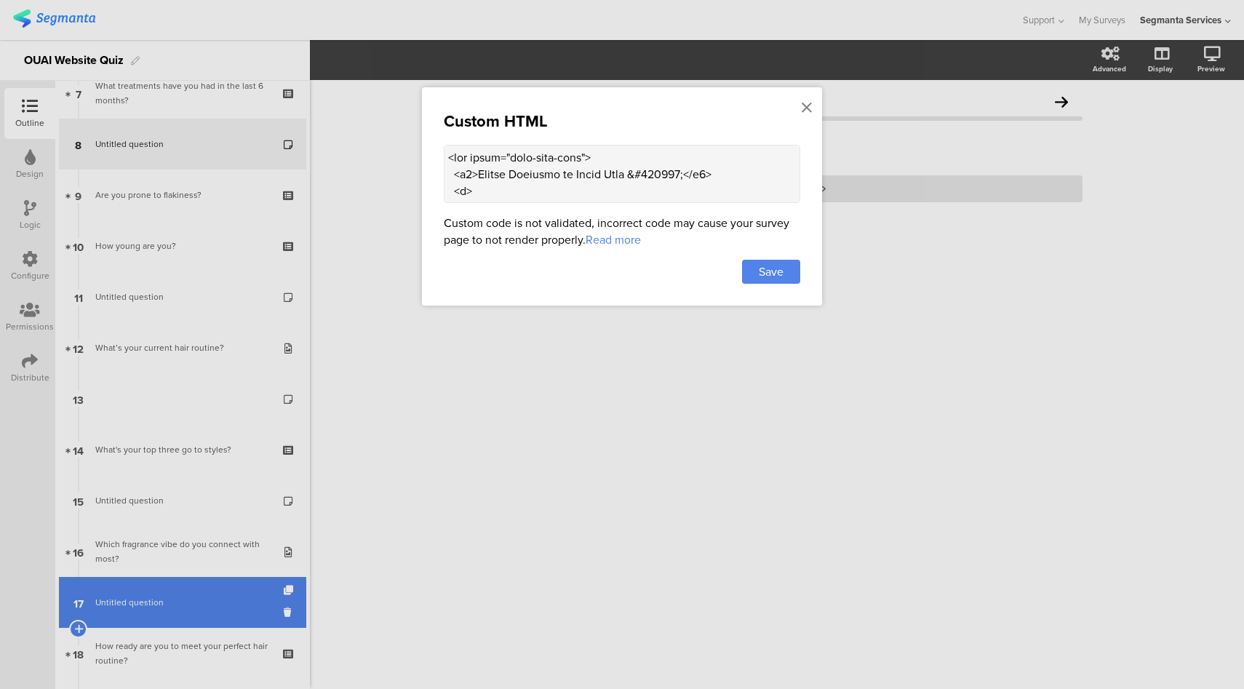
click at [182, 596] on span "Untitled question" at bounding box center [182, 602] width 174 height 15
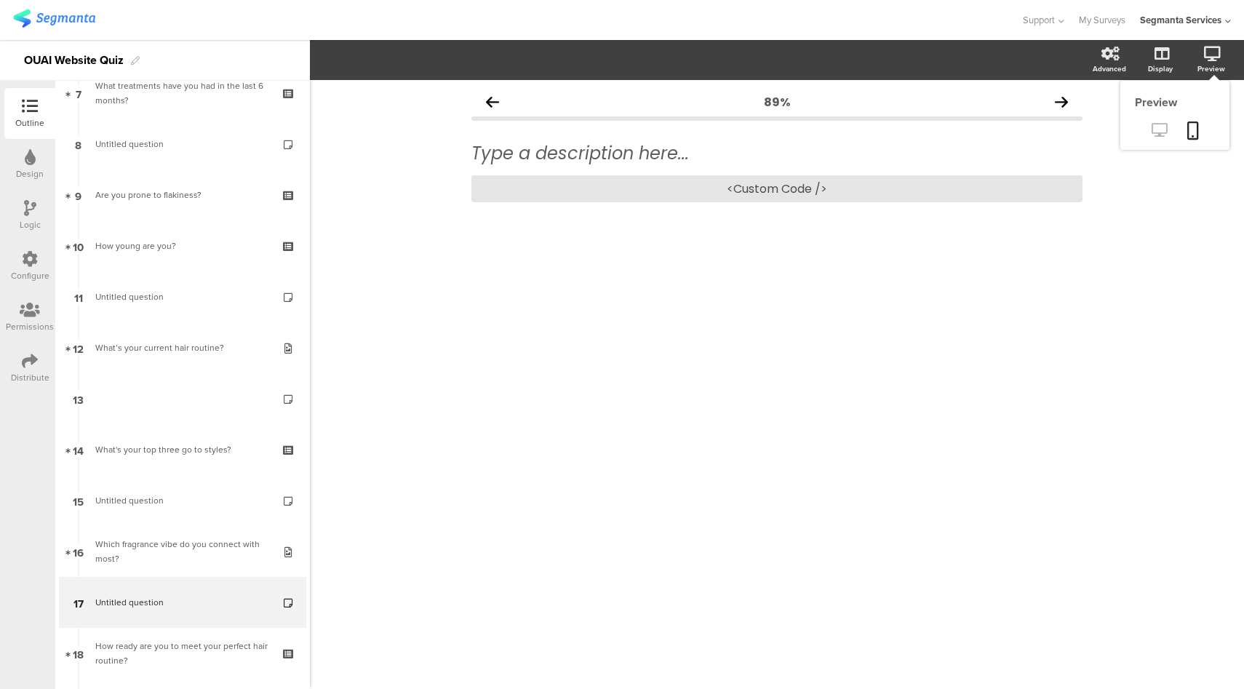
click at [1158, 128] on icon at bounding box center [1158, 130] width 15 height 14
click at [713, 191] on div "<Custom Code />" at bounding box center [776, 188] width 611 height 27
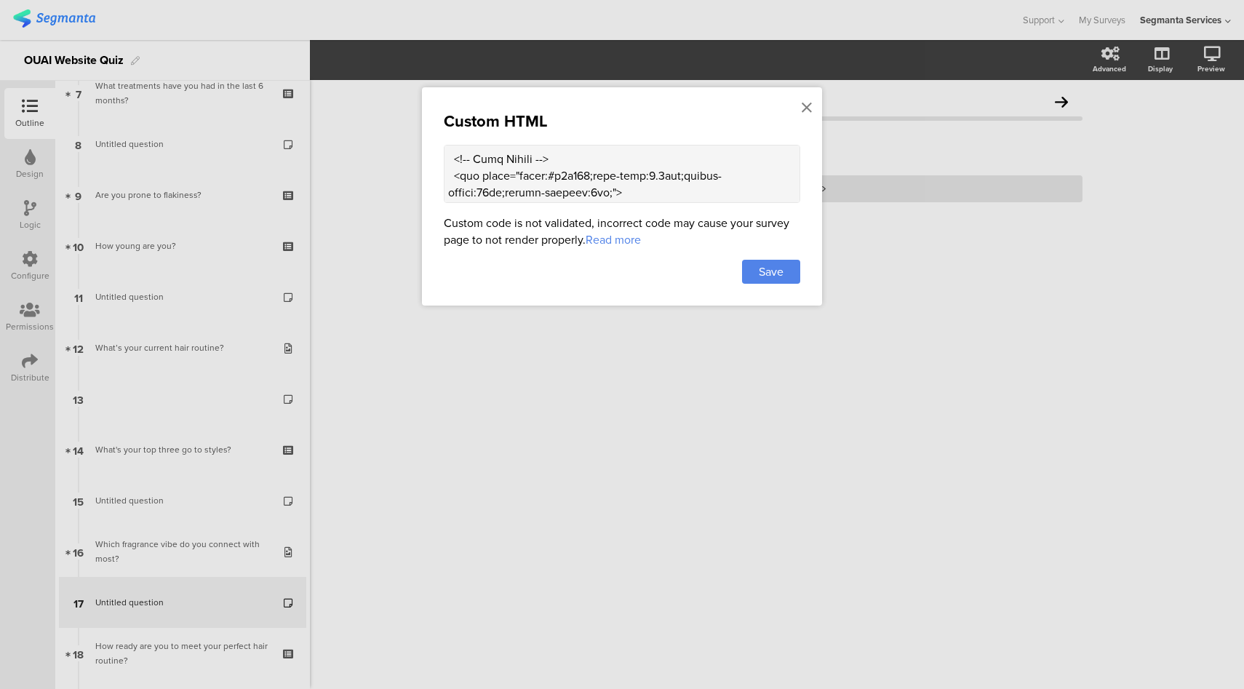
scroll to position [360, 0]
drag, startPoint x: 543, startPoint y: 175, endPoint x: 452, endPoint y: 175, distance: 90.9
click at [460, 175] on textarea at bounding box center [622, 174] width 356 height 58
drag, startPoint x: 444, startPoint y: 175, endPoint x: 459, endPoint y: 175, distance: 15.3
click at [461, 176] on textarea at bounding box center [622, 174] width 356 height 58
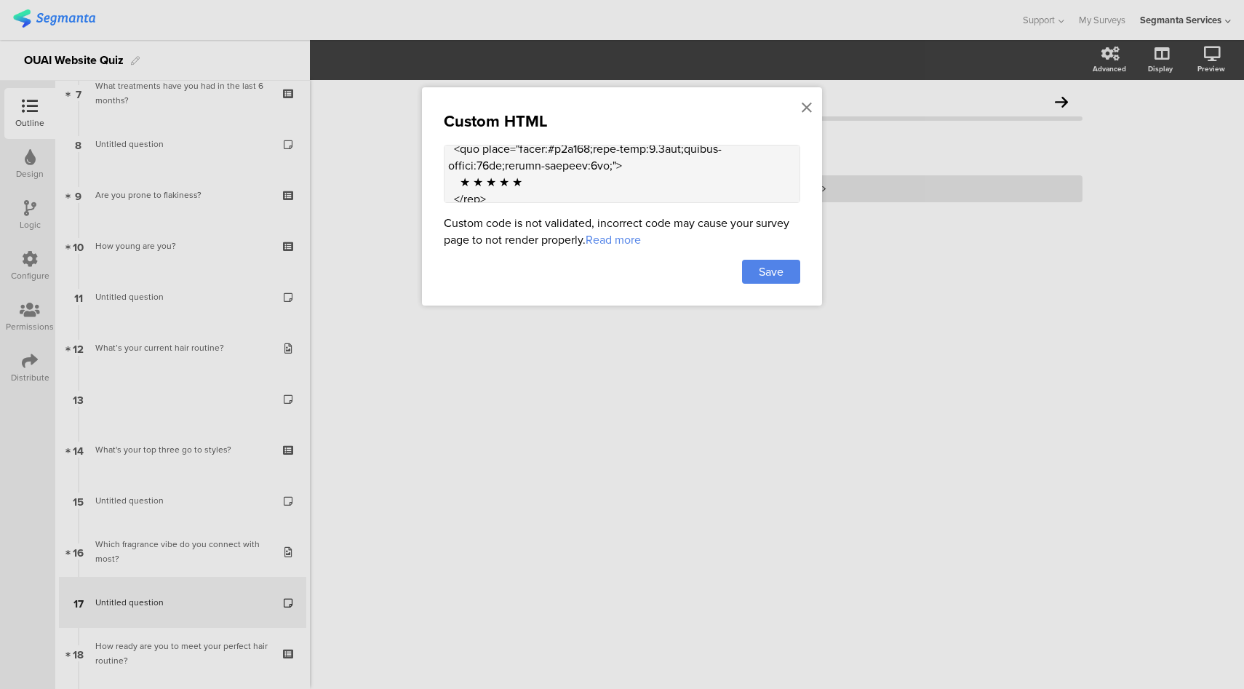
click at [521, 177] on textarea at bounding box center [622, 174] width 356 height 58
drag, startPoint x: 529, startPoint y: 177, endPoint x: 463, endPoint y: 177, distance: 66.2
click at [463, 177] on textarea at bounding box center [622, 174] width 356 height 58
drag, startPoint x: 508, startPoint y: 170, endPoint x: 455, endPoint y: 159, distance: 54.2
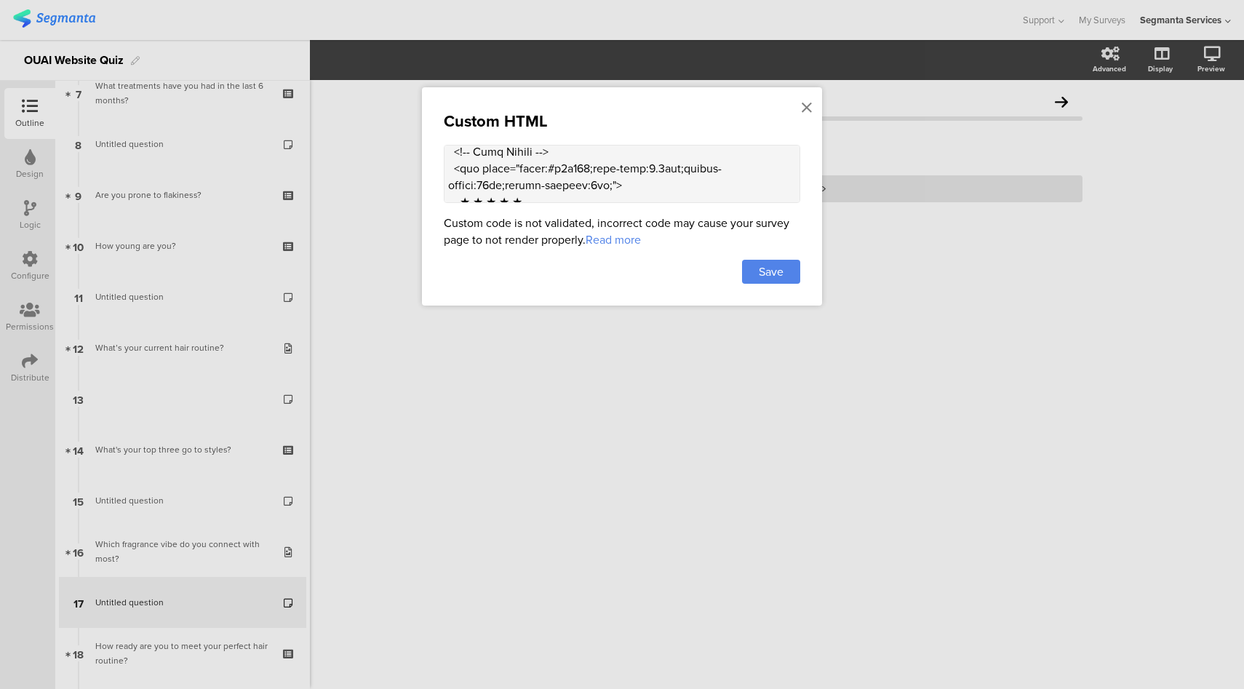
click at [455, 159] on textarea at bounding box center [622, 174] width 356 height 58
click at [810, 108] on icon at bounding box center [806, 108] width 10 height 16
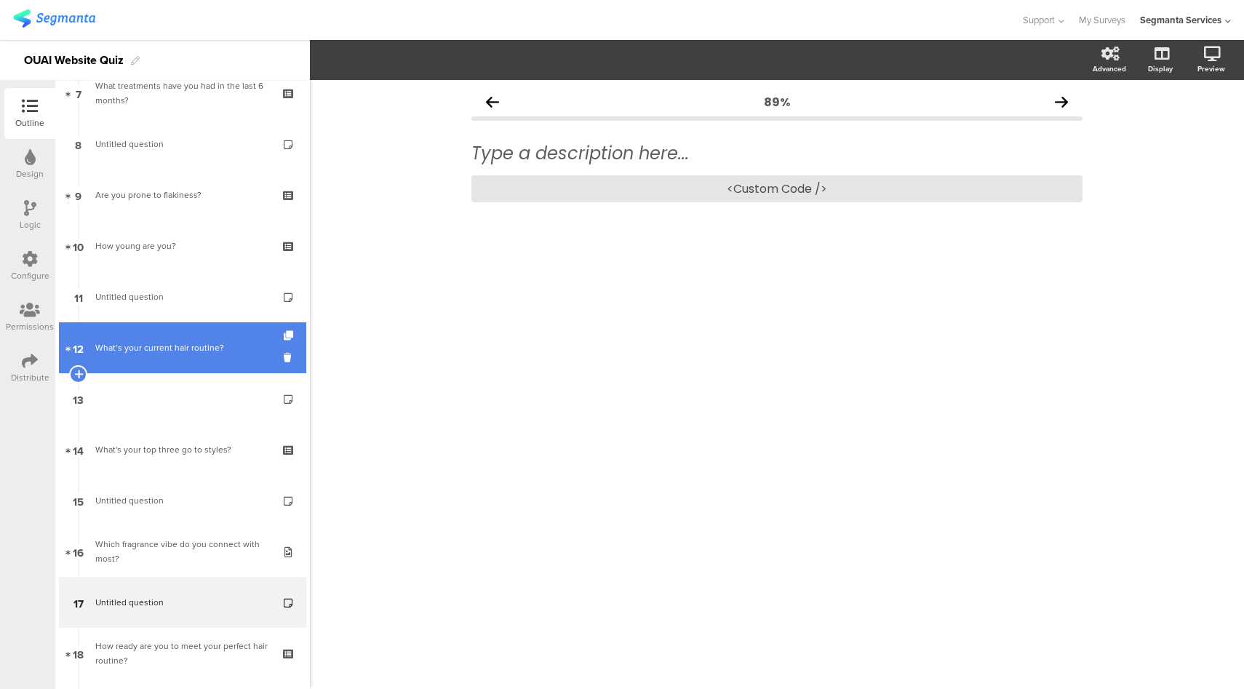
click at [201, 351] on div "What’s your current hair routine?" at bounding box center [182, 347] width 174 height 15
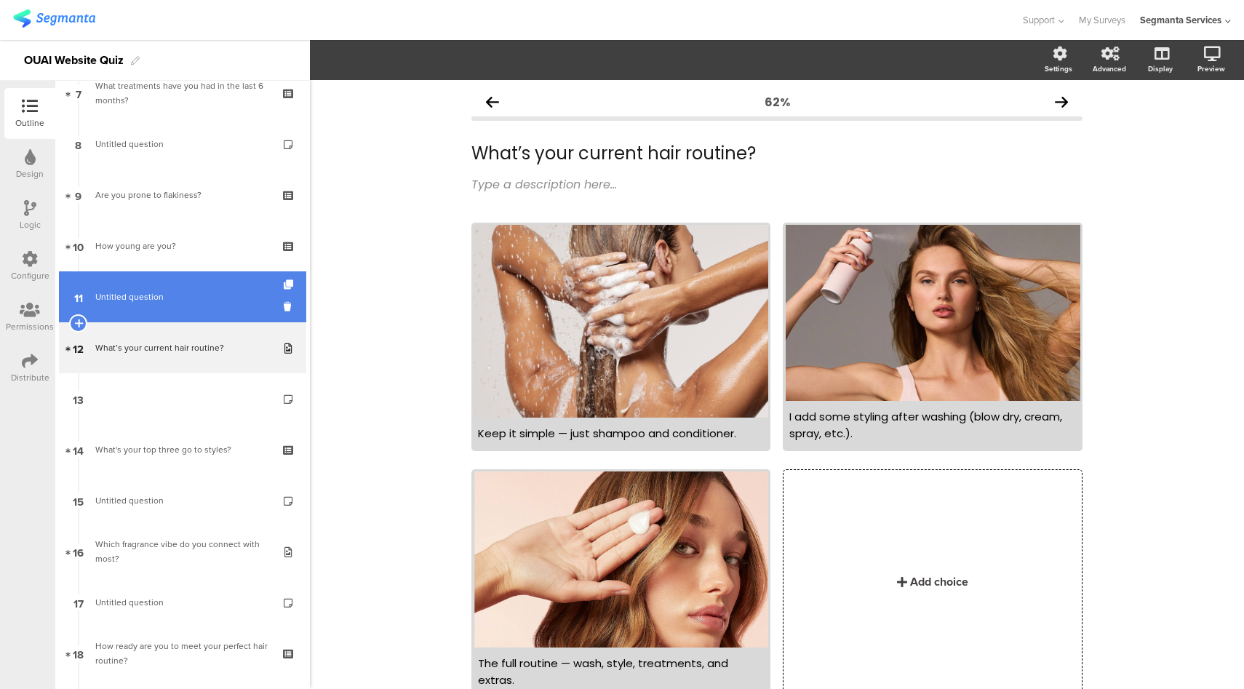
click at [199, 299] on span "Untitled question" at bounding box center [182, 296] width 174 height 15
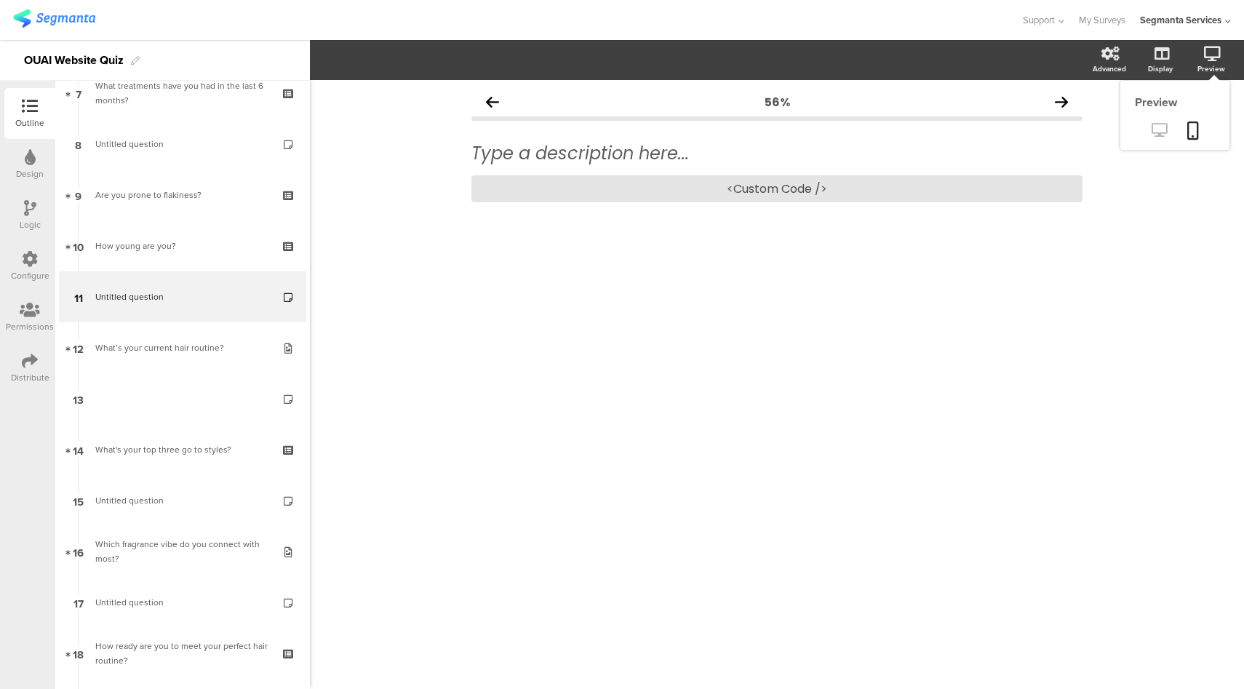
click at [1156, 132] on icon at bounding box center [1158, 130] width 15 height 14
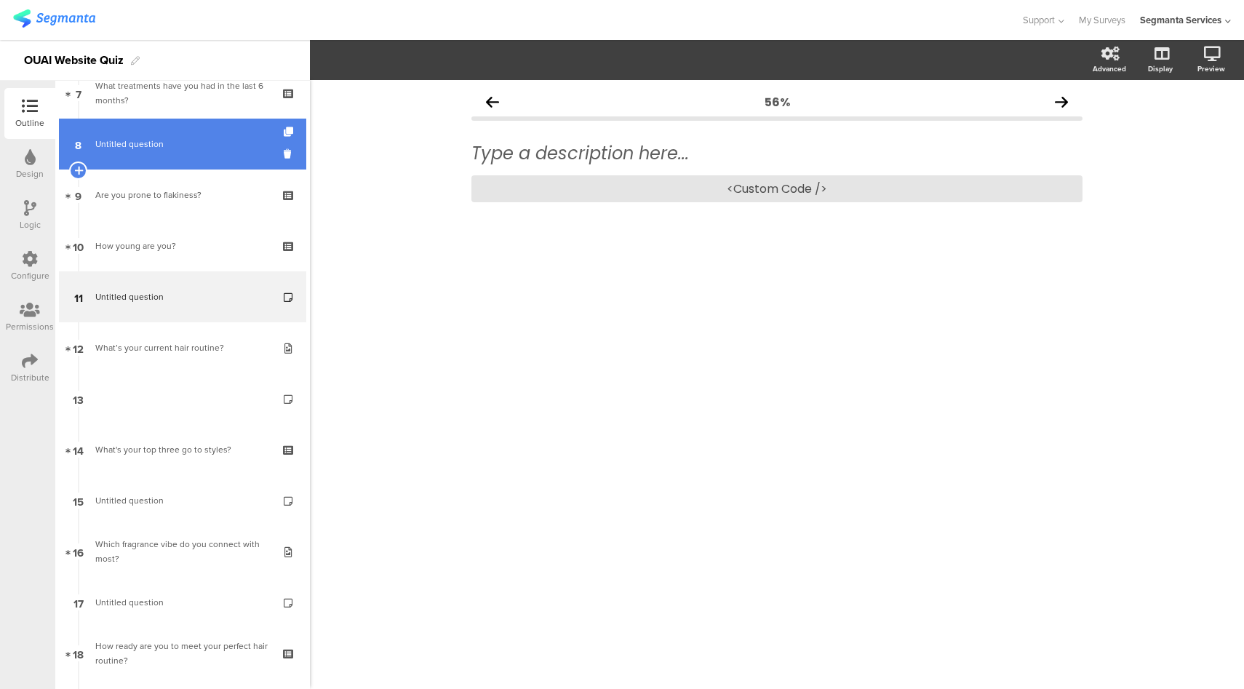
drag, startPoint x: 204, startPoint y: 159, endPoint x: 217, endPoint y: 162, distance: 14.1
click at [204, 159] on link "8 Untitled question" at bounding box center [182, 144] width 247 height 51
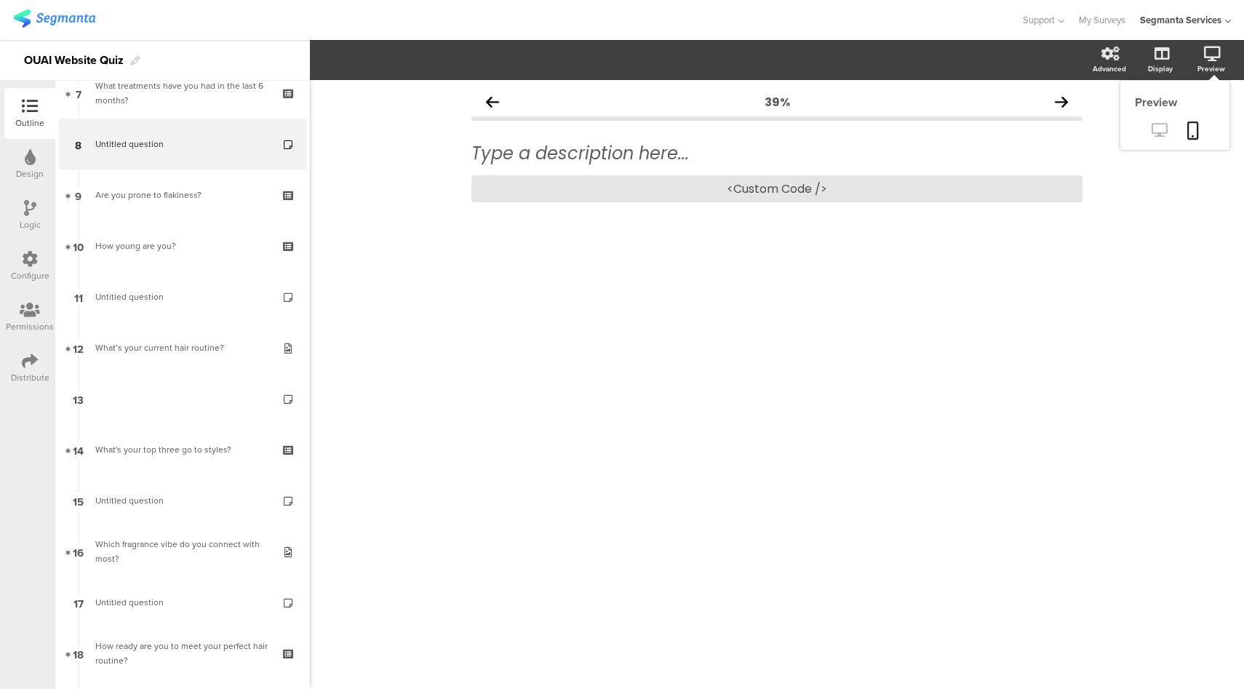
click at [1158, 133] on icon at bounding box center [1158, 130] width 15 height 14
click at [753, 190] on div "<Custom Code />" at bounding box center [776, 188] width 611 height 27
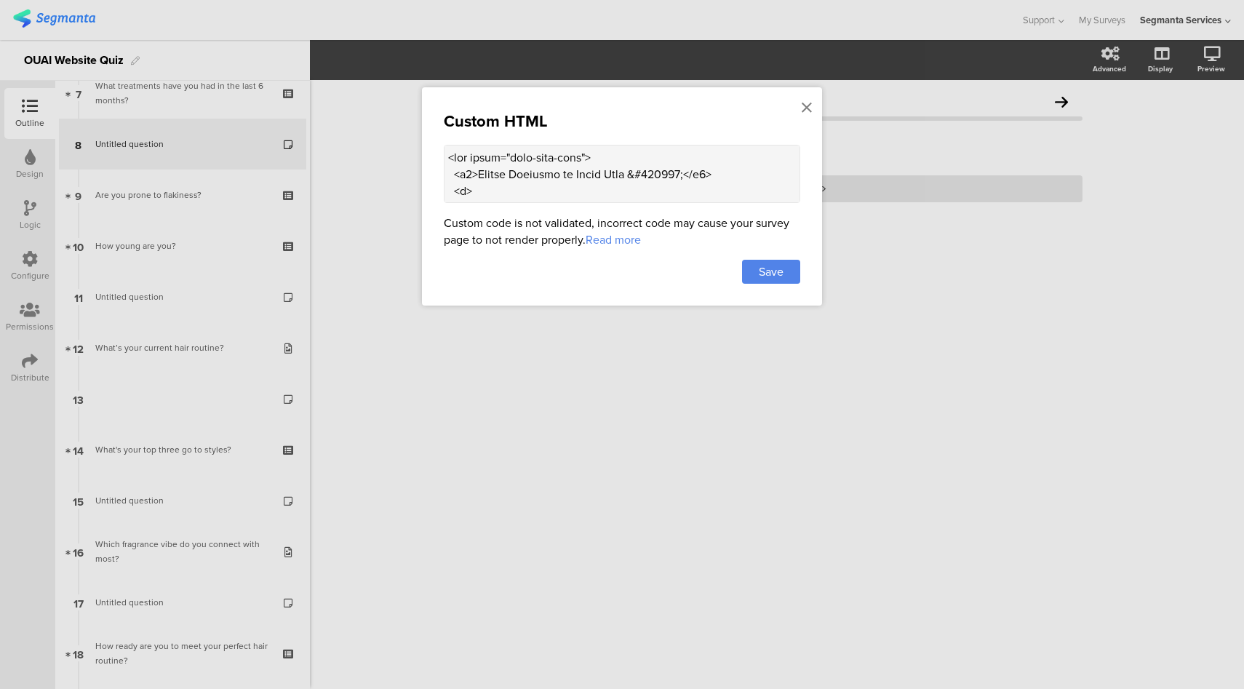
click at [580, 163] on textarea at bounding box center [622, 174] width 356 height 58
click at [631, 193] on textarea at bounding box center [622, 174] width 356 height 58
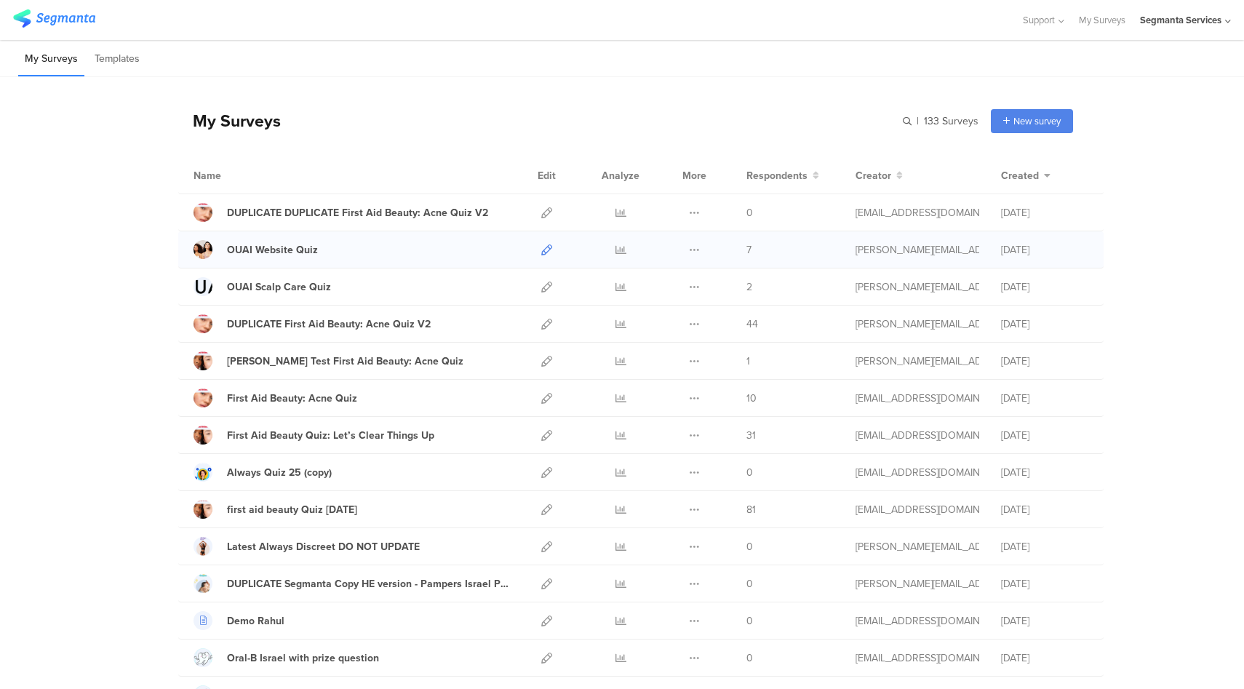
click at [543, 247] on icon at bounding box center [546, 249] width 11 height 11
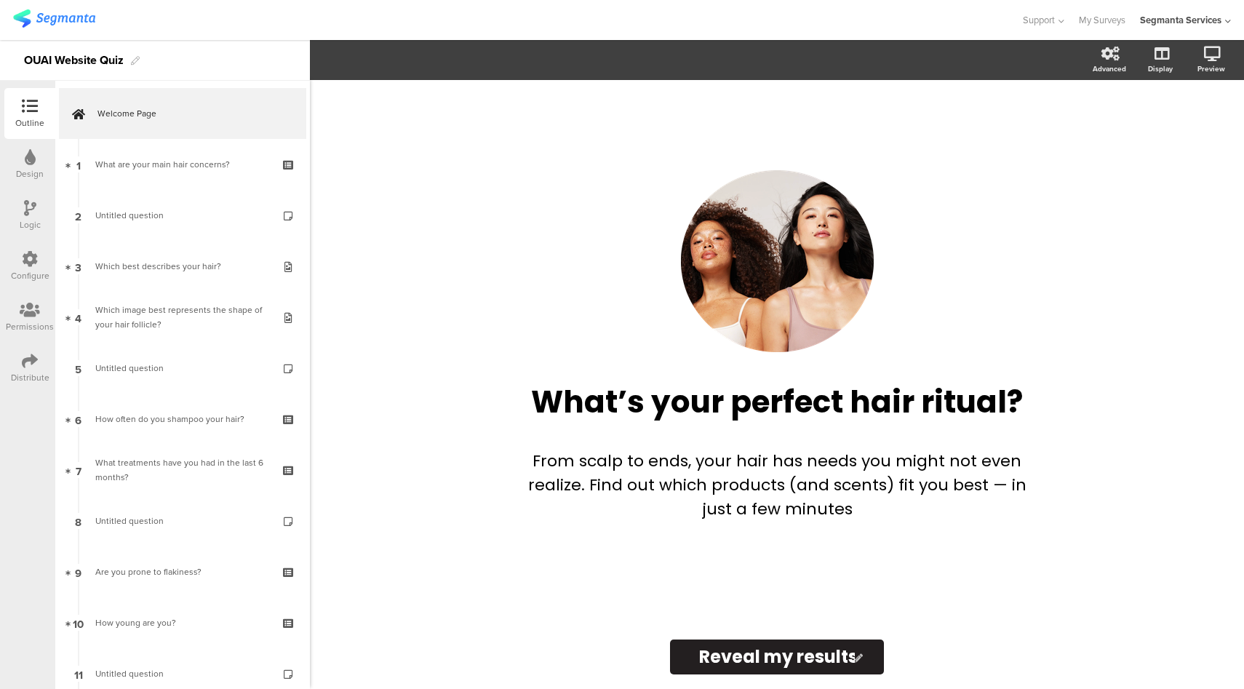
click at [26, 257] on icon at bounding box center [30, 259] width 16 height 16
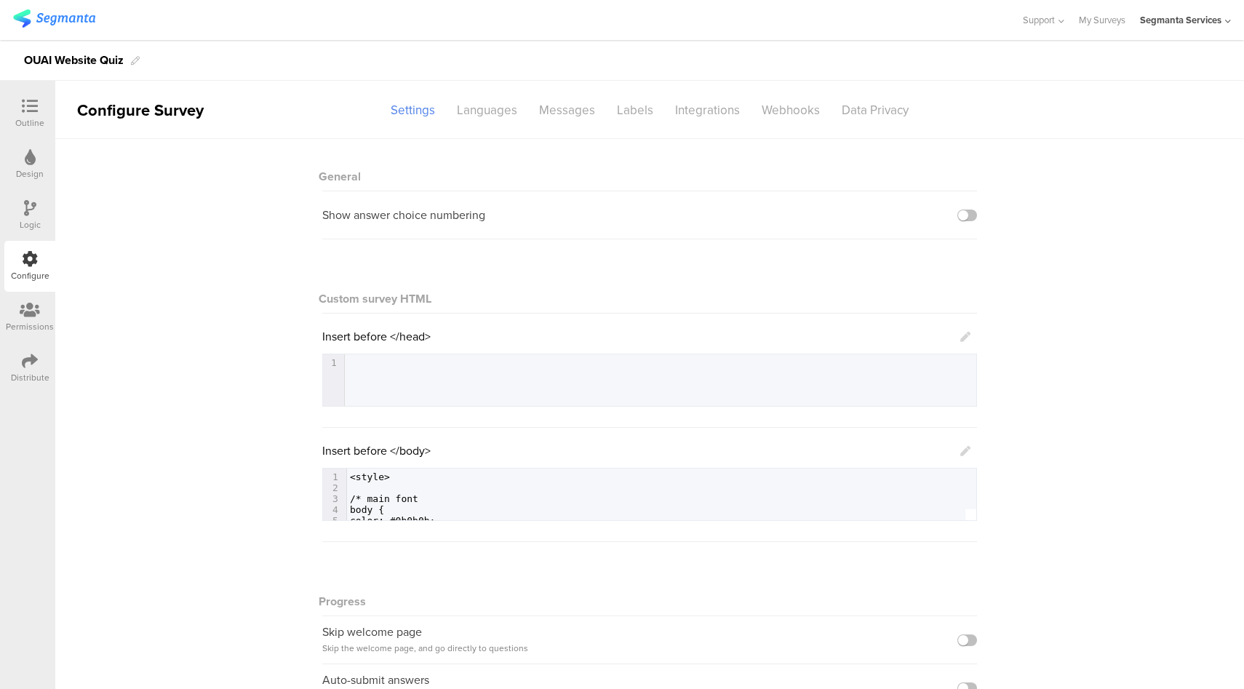
click at [960, 449] on icon at bounding box center [965, 451] width 10 height 10
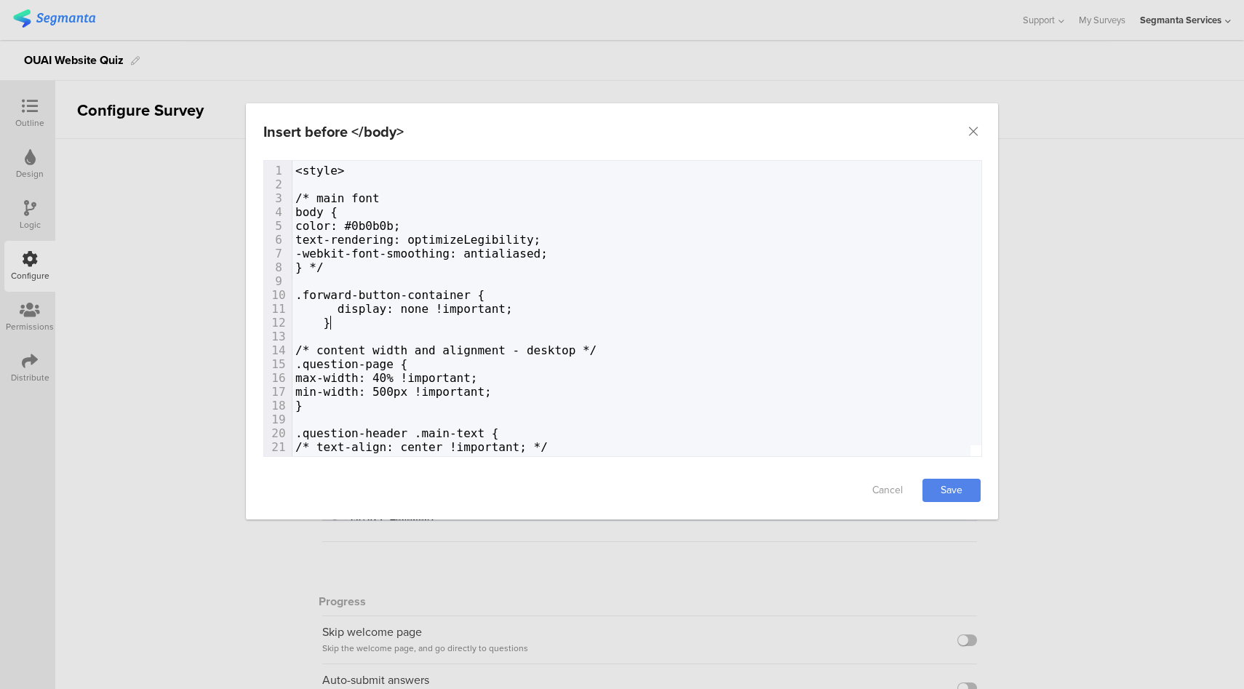
type textarea ".forward-button-container { display: none !important; }"
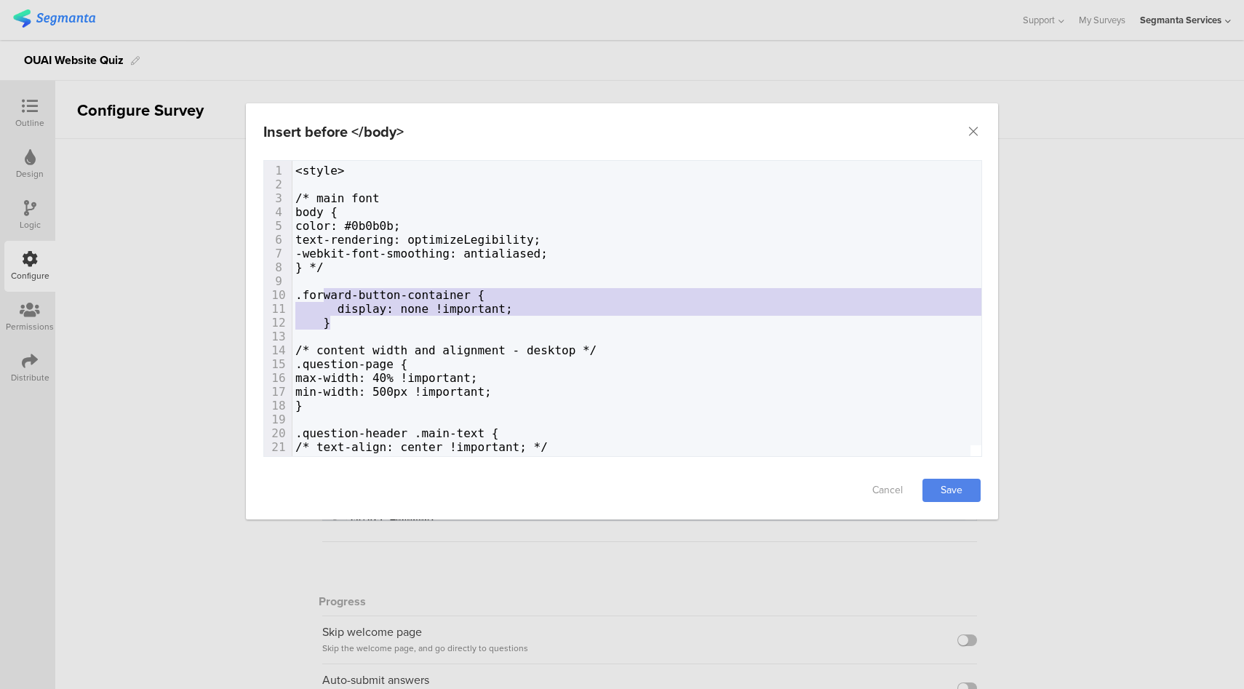
drag, startPoint x: 344, startPoint y: 321, endPoint x: 324, endPoint y: 296, distance: 32.1
